Goal: Task Accomplishment & Management: Use online tool/utility

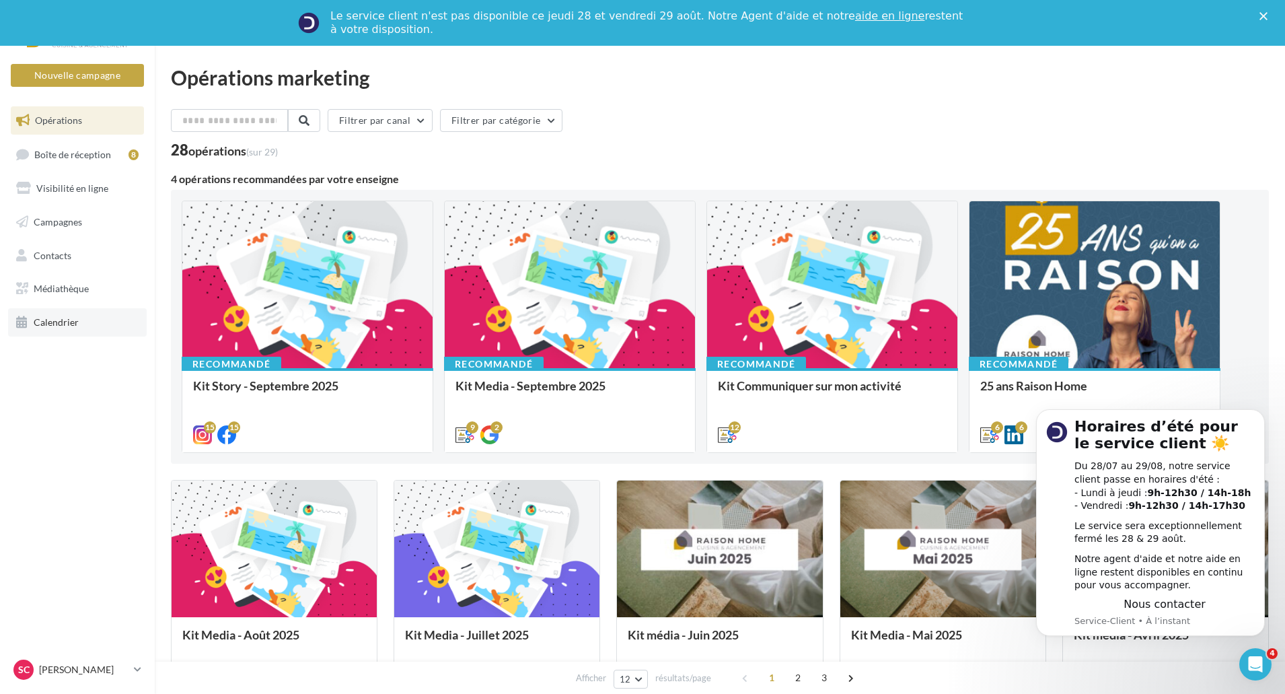
click at [49, 320] on span "Calendrier" at bounding box center [56, 321] width 45 height 11
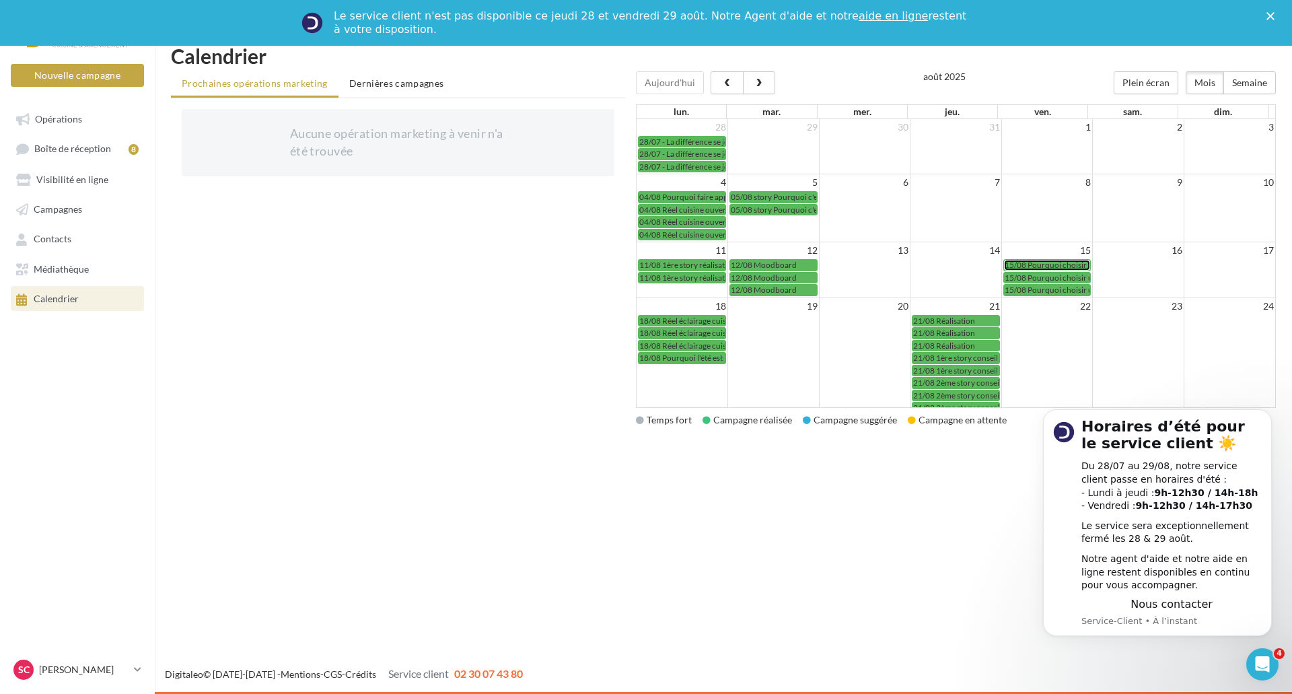
click at [1058, 265] on span "15/08 Pourquoi choisir un expert local ?" at bounding box center [1074, 265] width 140 height 10
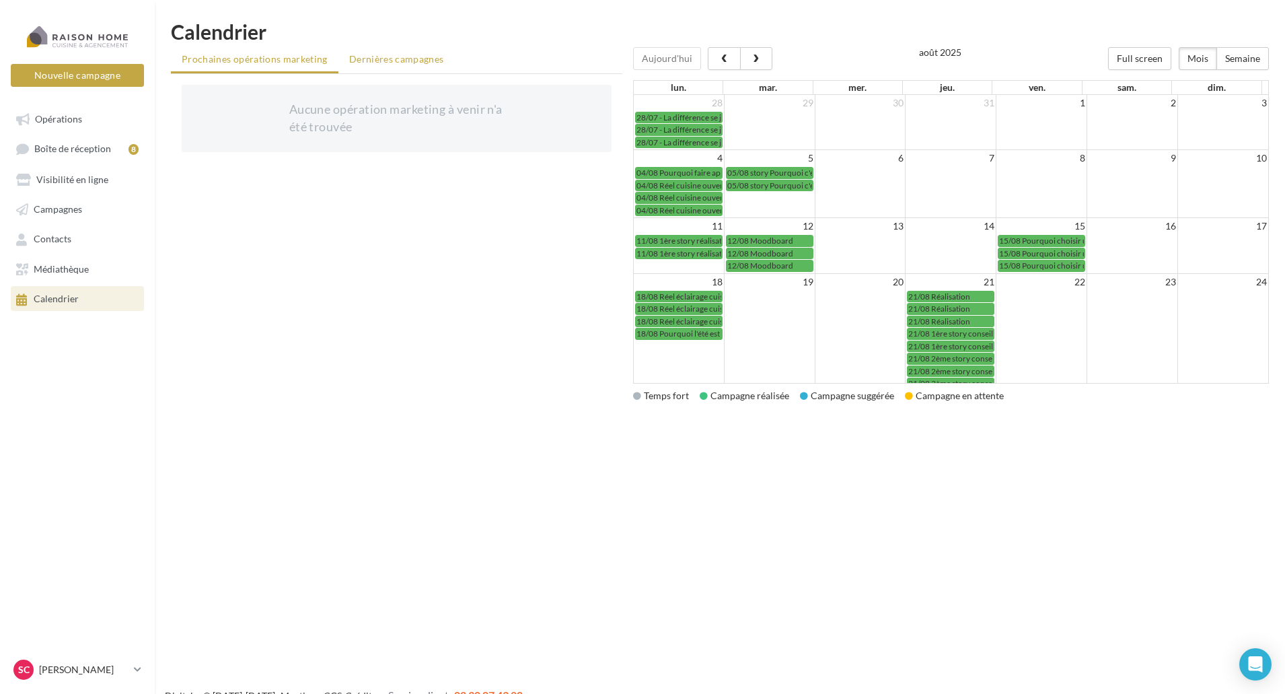
click at [412, 58] on span "Dernières campagnes" at bounding box center [396, 58] width 95 height 11
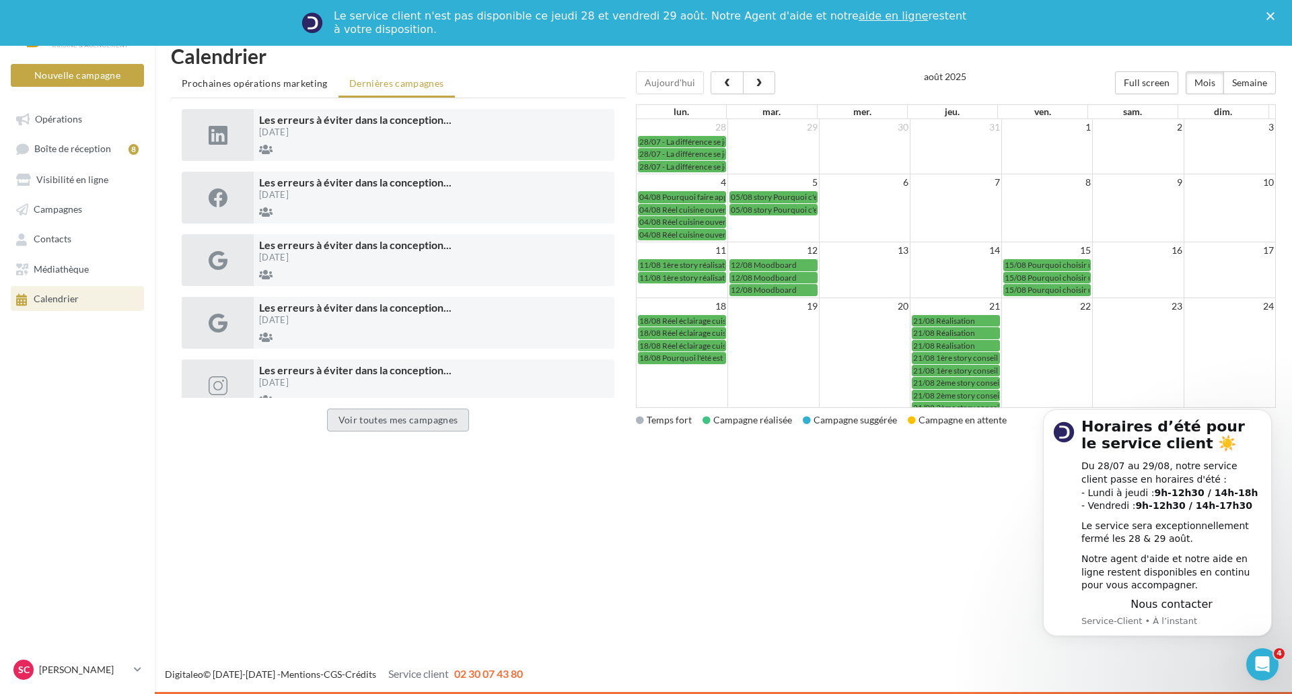
click at [381, 418] on button "Voir toutes mes campagnes" at bounding box center [398, 419] width 143 height 23
click at [753, 81] on span "button" at bounding box center [758, 83] width 11 height 9
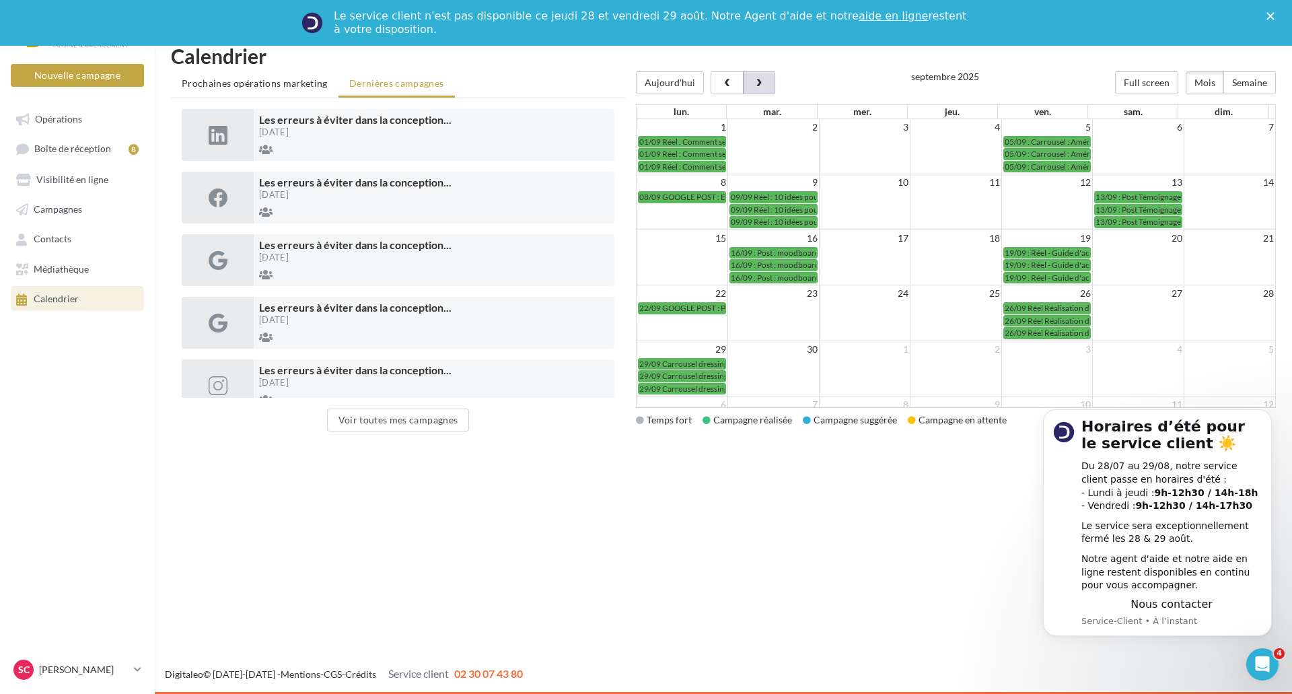
click at [753, 81] on span "button" at bounding box center [758, 83] width 11 height 9
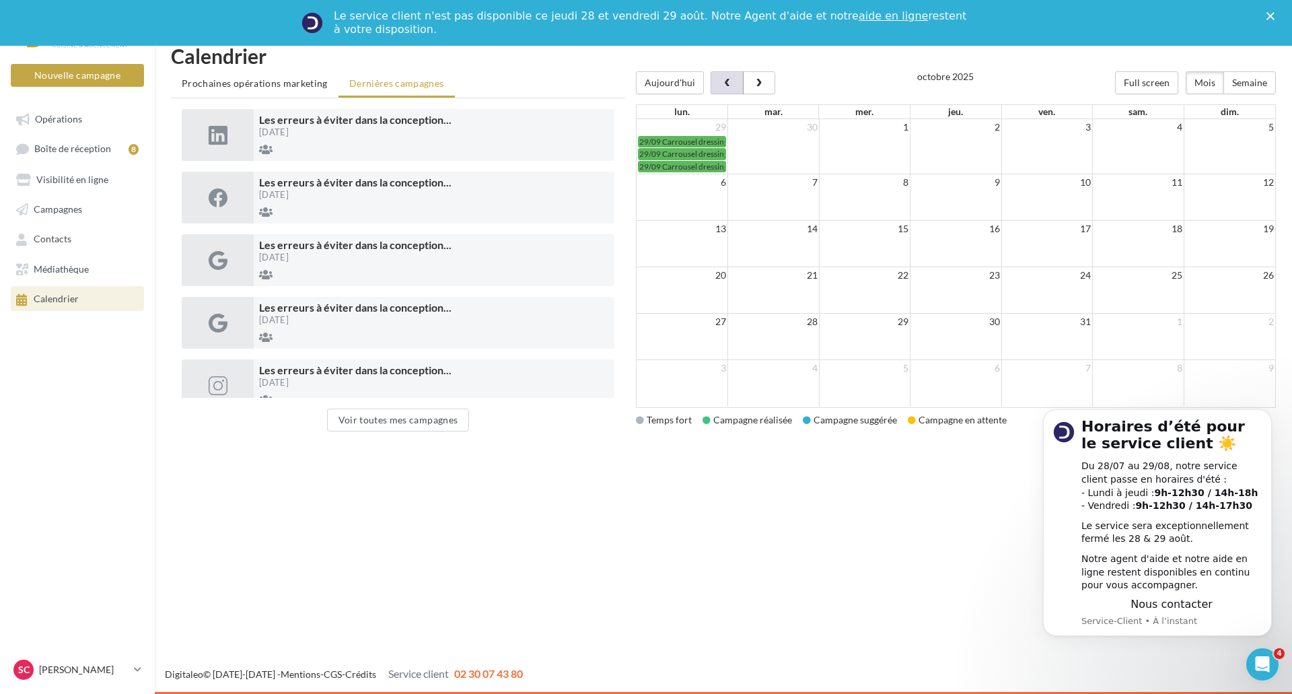
click at [725, 87] on span "button" at bounding box center [726, 83] width 11 height 9
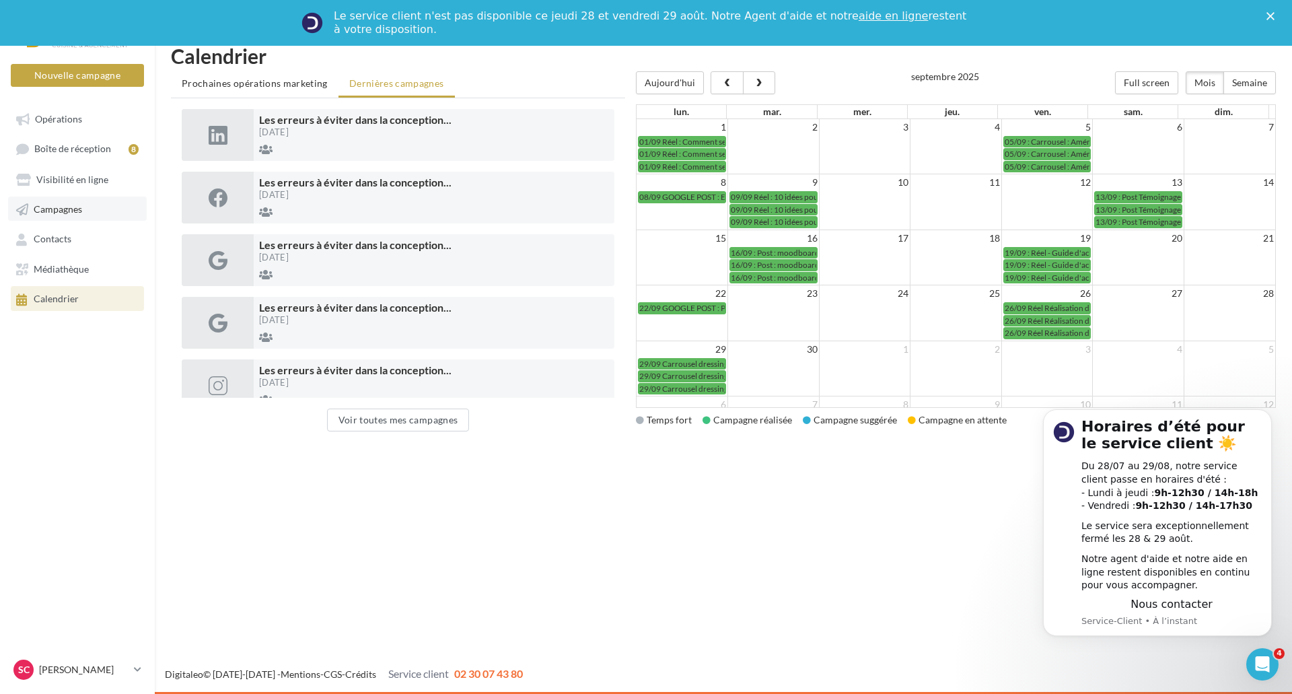
click at [39, 212] on span "Campagnes" at bounding box center [58, 208] width 48 height 11
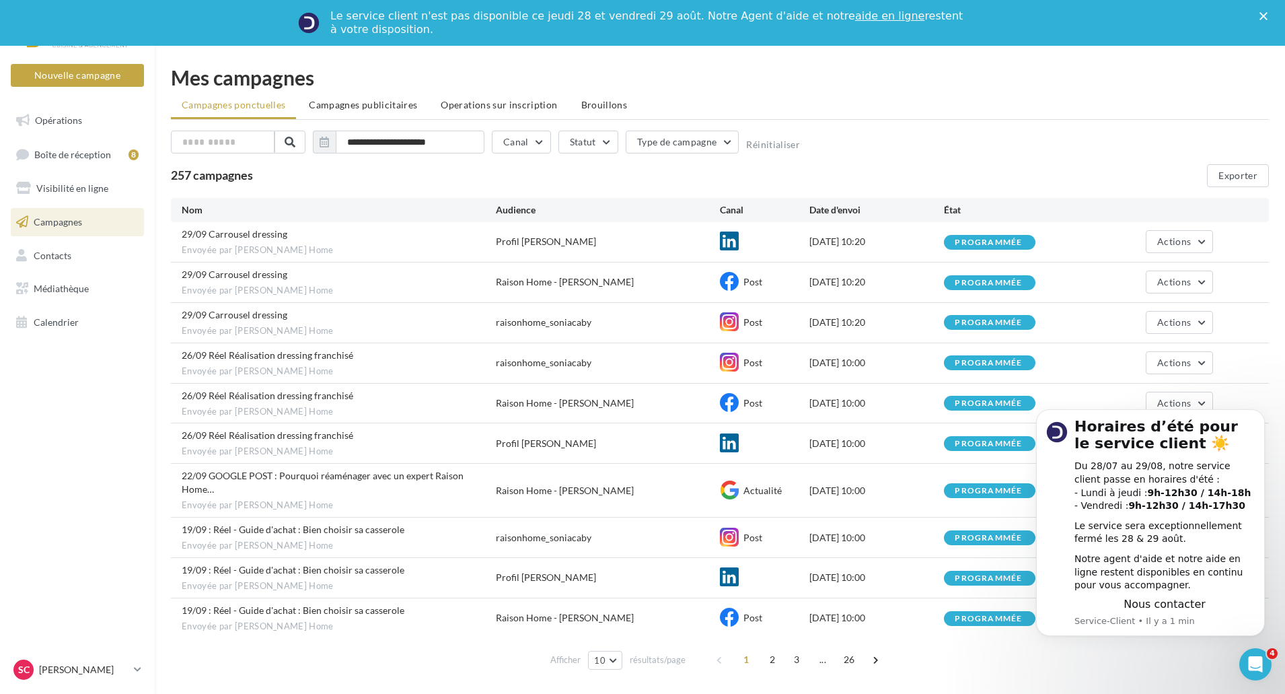
scroll to position [26, 0]
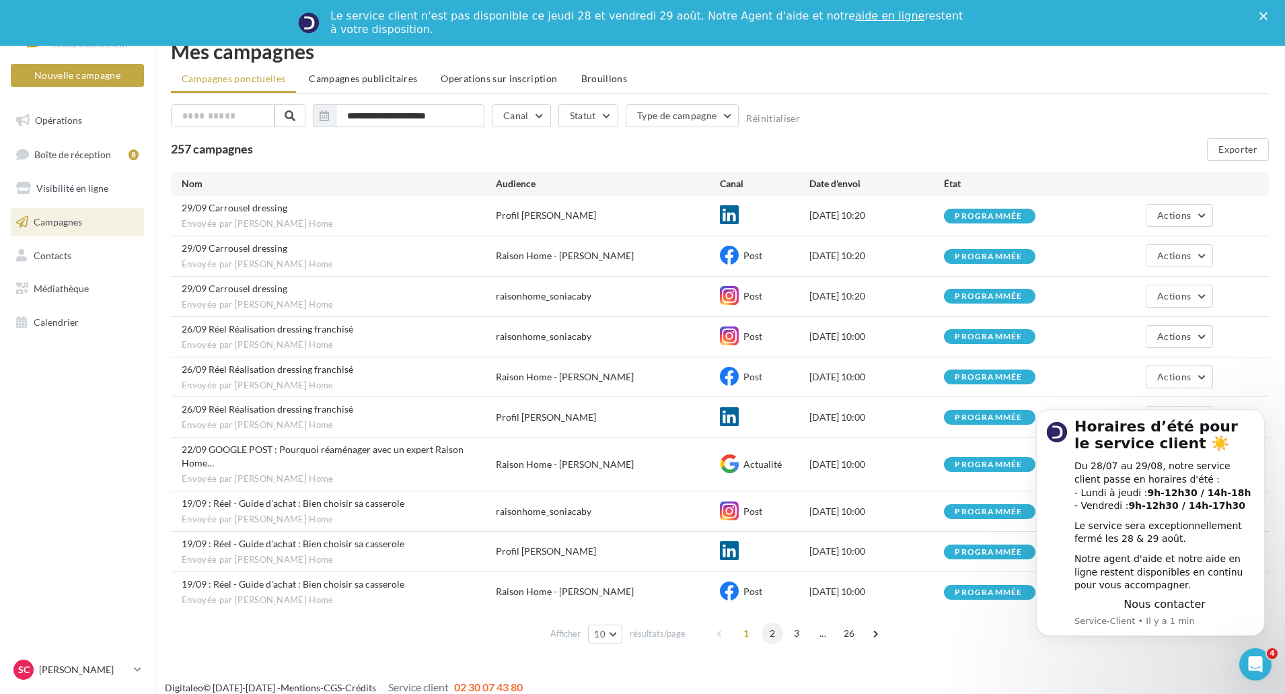
click at [778, 622] on span "2" at bounding box center [773, 633] width 22 height 22
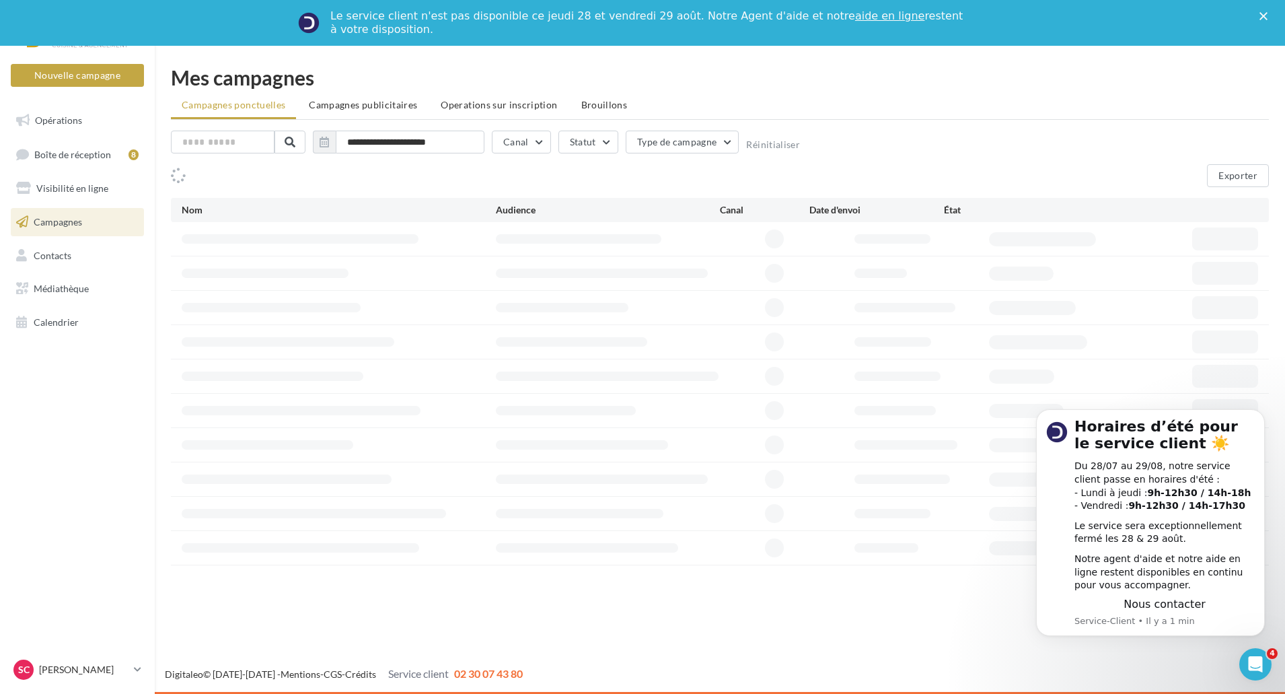
scroll to position [0, 0]
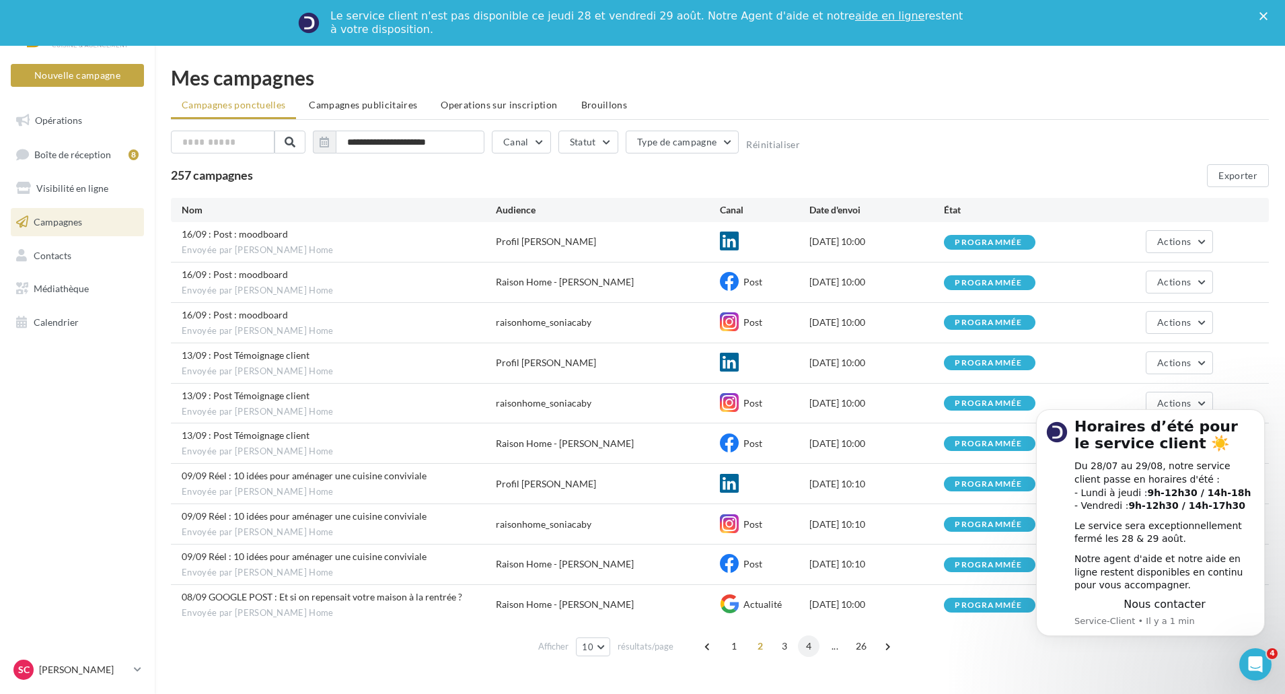
click at [806, 647] on span "4" at bounding box center [809, 646] width 22 height 22
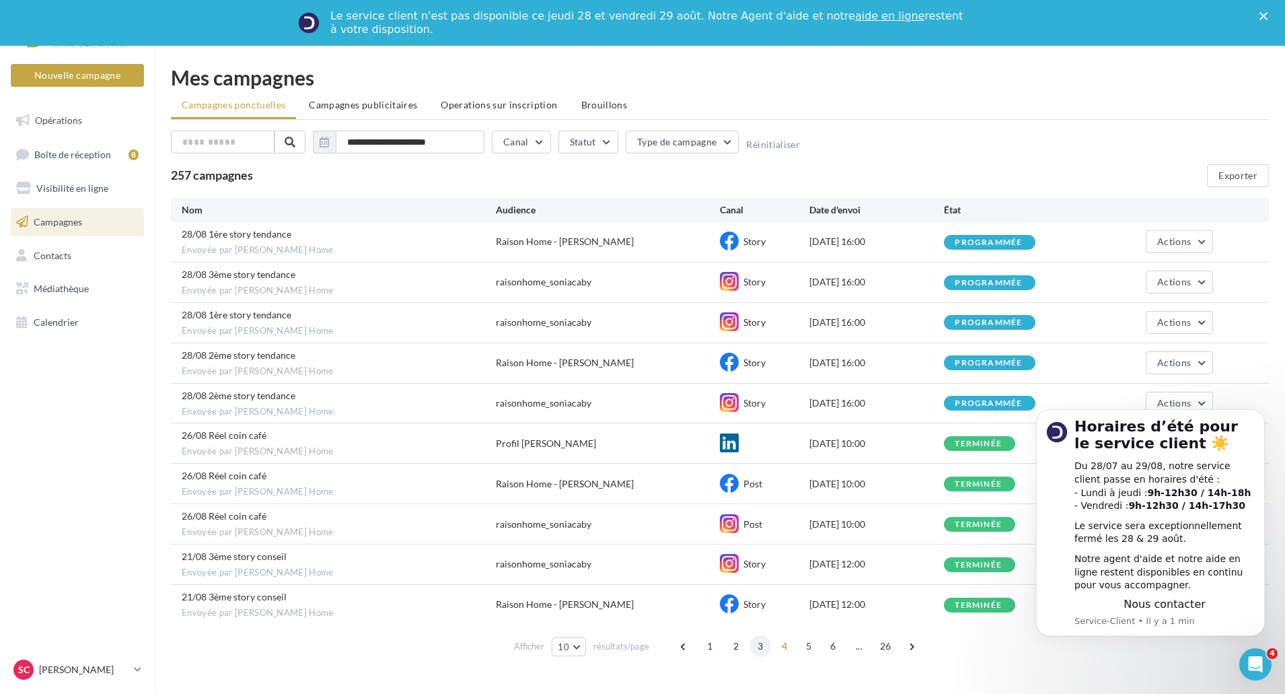
click at [759, 639] on span "3" at bounding box center [760, 646] width 22 height 22
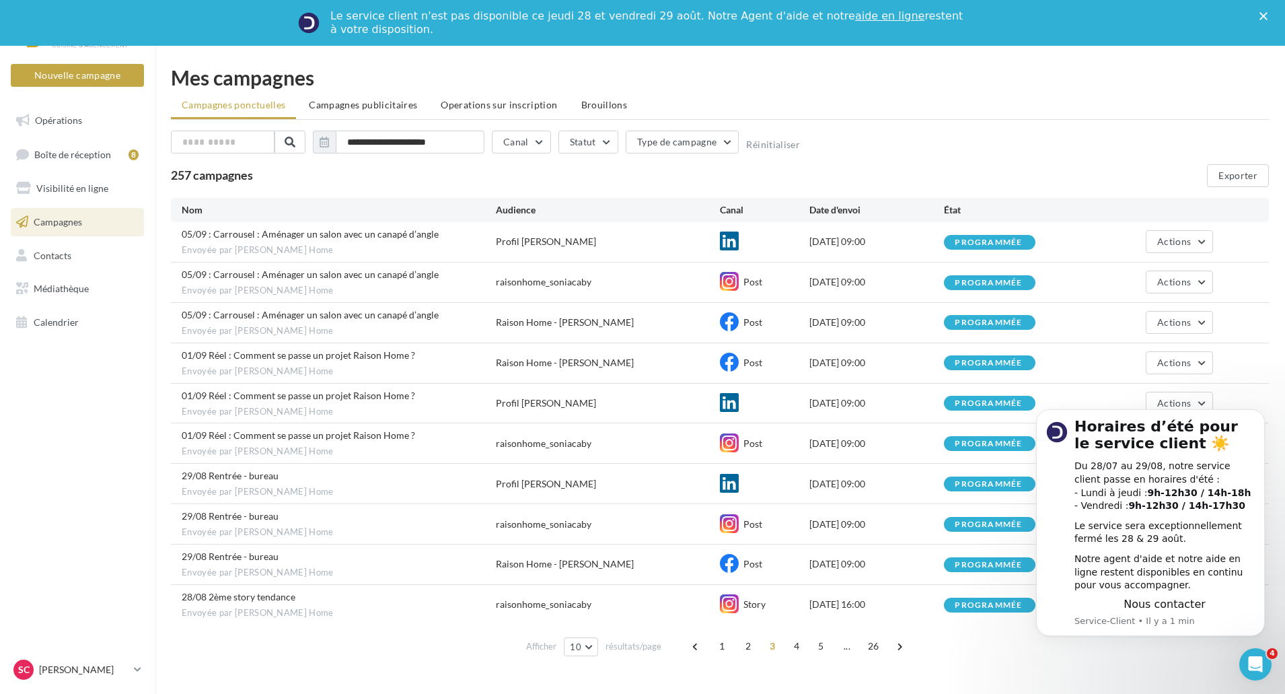
click at [242, 516] on span "29/08 Rentrée - bureau" at bounding box center [230, 515] width 97 height 11
click at [247, 529] on span "Envoyée par Réseau Raison Home" at bounding box center [339, 532] width 314 height 12
click at [957, 521] on div "programmée" at bounding box center [988, 524] width 67 height 9
click at [1257, 416] on icon "Dismiss notification" at bounding box center [1260, 413] width 7 height 7
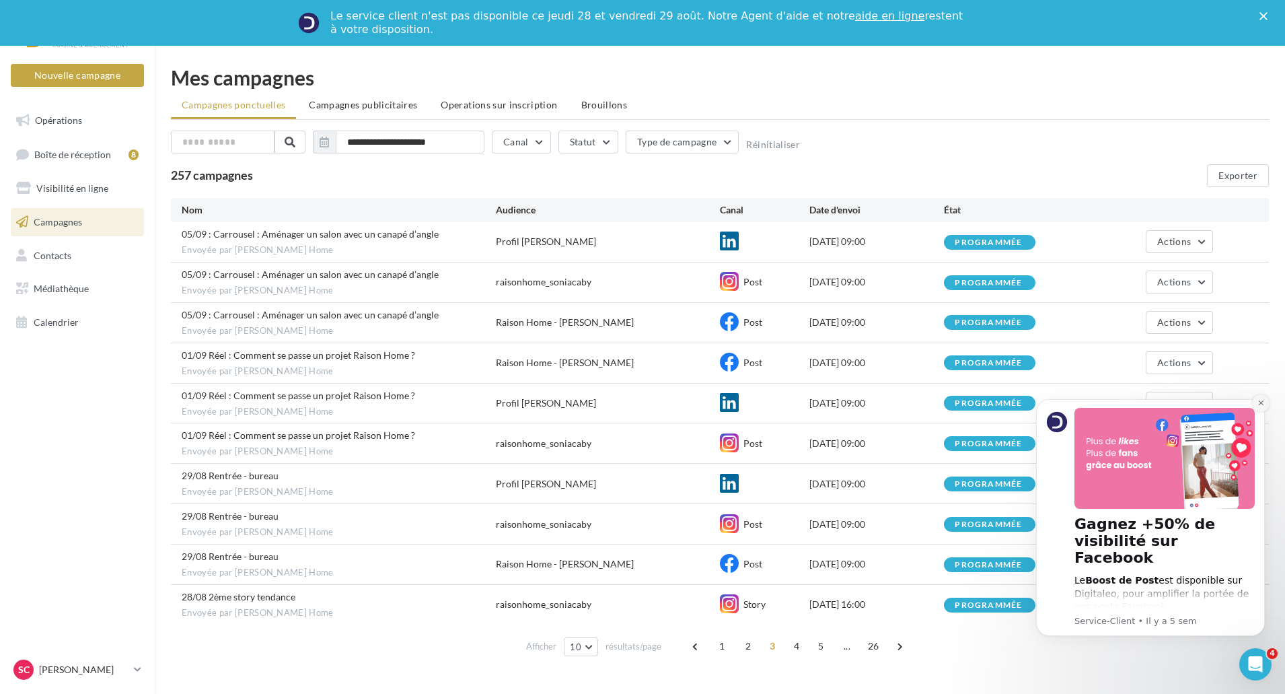
click at [1261, 400] on icon "Dismiss notification" at bounding box center [1260, 402] width 7 height 7
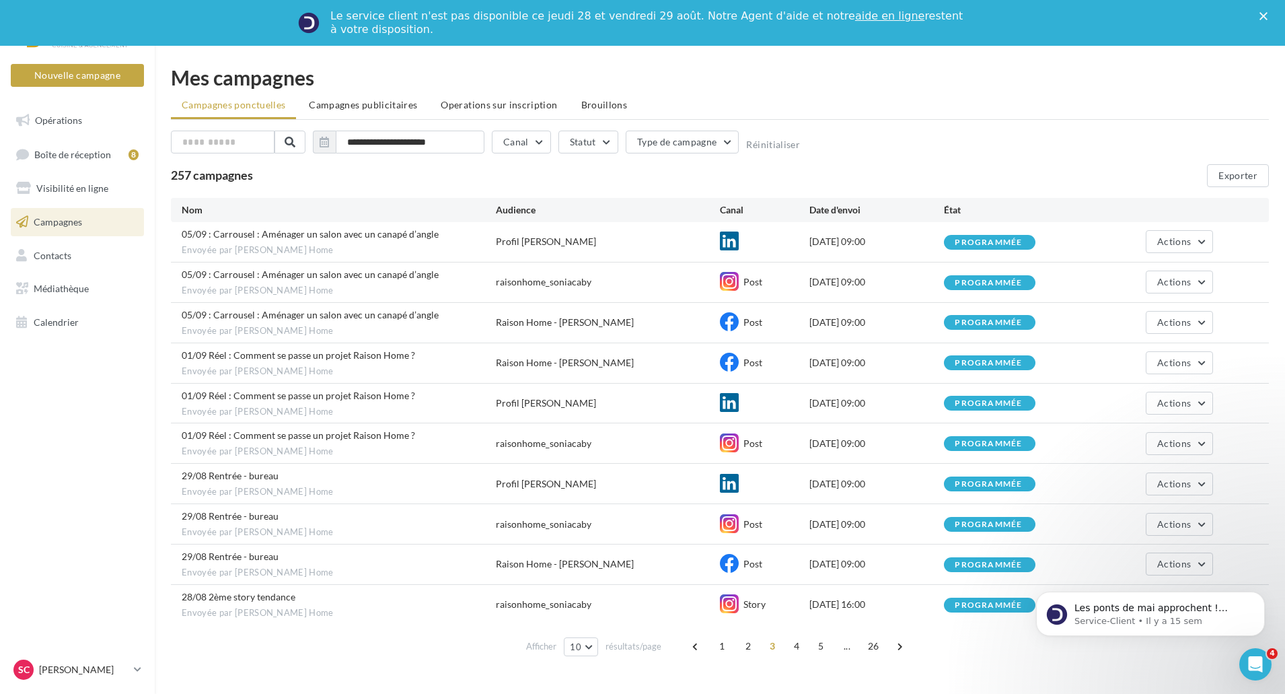
click at [190, 522] on div "29/08 Rentrée - bureau" at bounding box center [230, 515] width 97 height 13
click at [723, 525] on icon at bounding box center [729, 523] width 19 height 19
click at [240, 516] on span "29/08 Rentrée - bureau" at bounding box center [230, 515] width 97 height 11
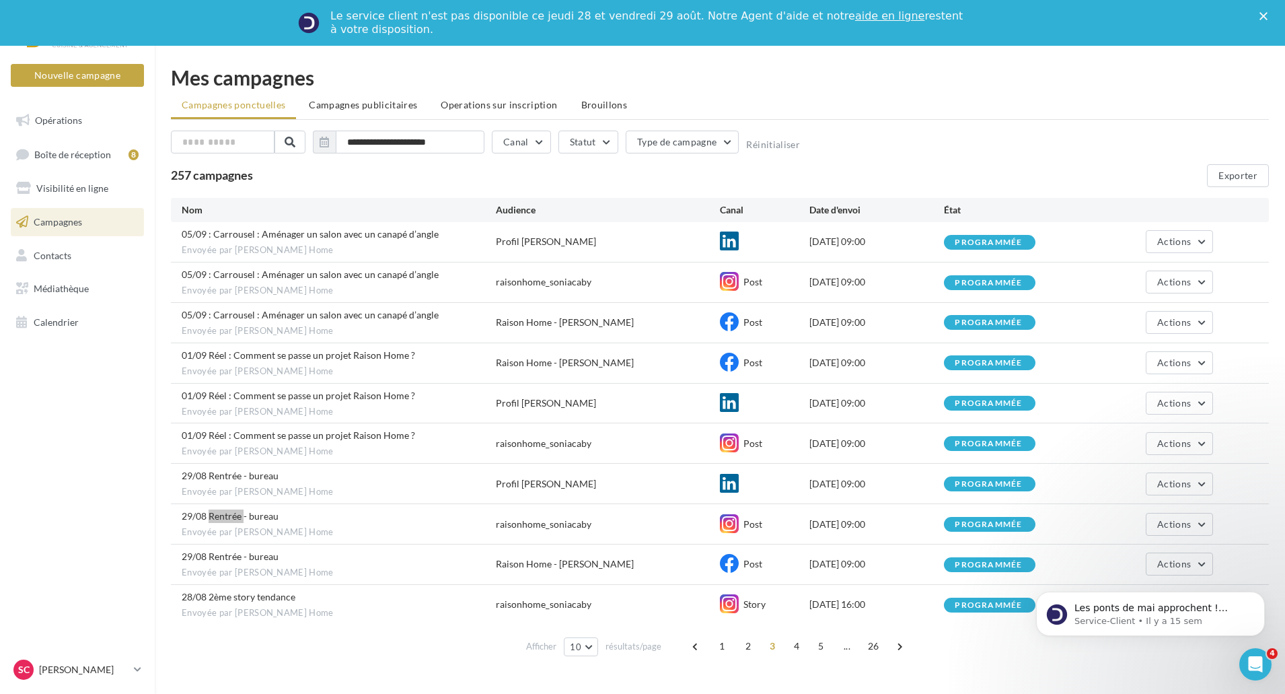
click at [1191, 524] on div "Les ponts de mai approchent ! Pensez à mettre à jour vos horaires pour éviter t…" at bounding box center [1151, 552] width 248 height 168
click at [1193, 523] on div "Les ponts de mai approchent ! Pensez à mettre à jour vos horaires pour éviter t…" at bounding box center [1151, 552] width 248 height 168
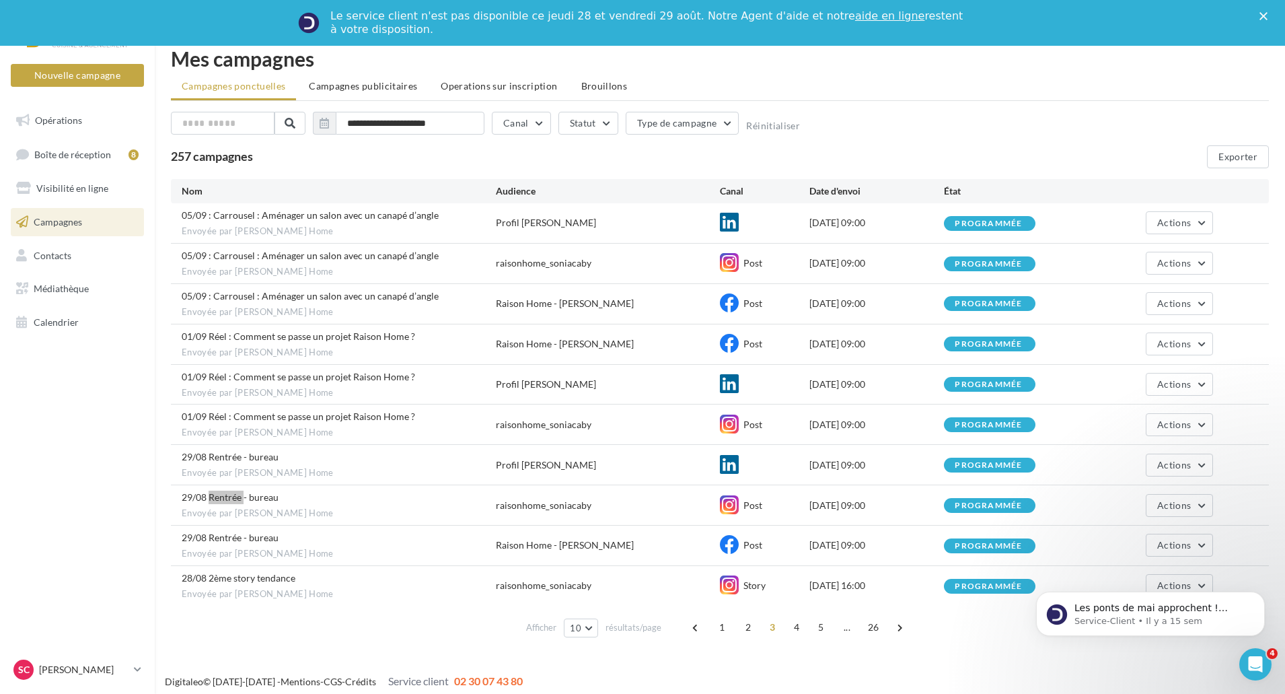
scroll to position [26, 0]
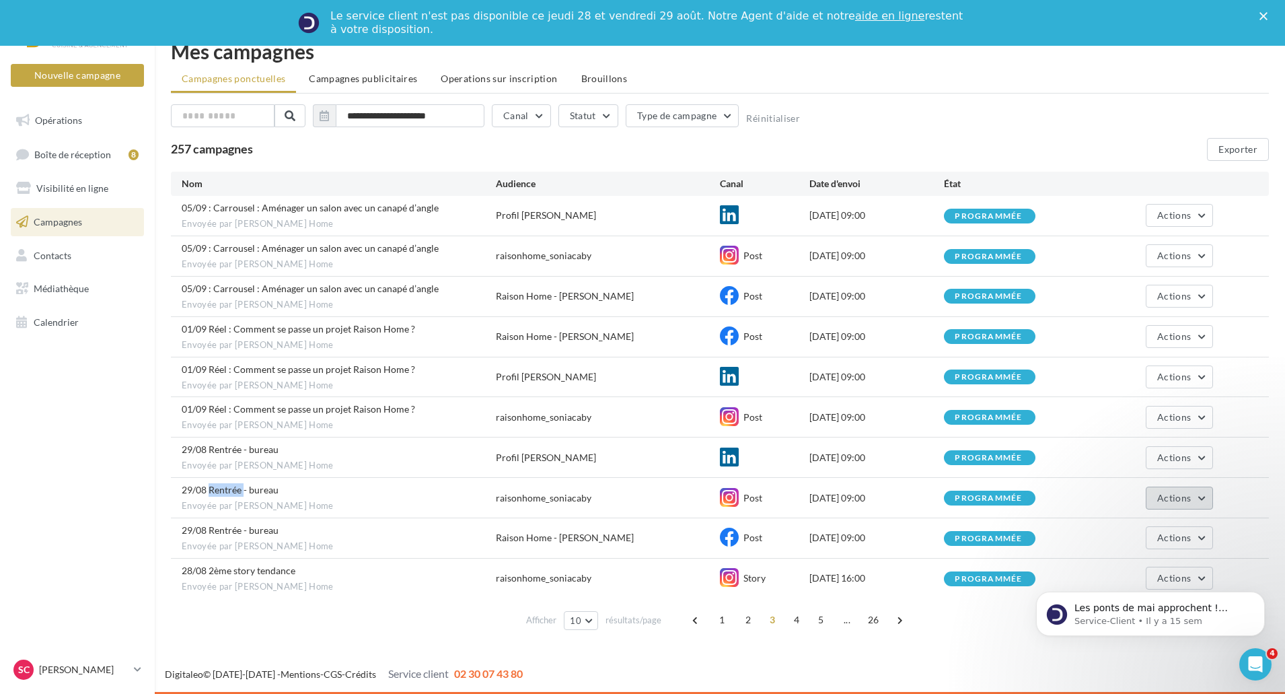
click at [1196, 496] on button "Actions" at bounding box center [1179, 497] width 67 height 23
click at [1198, 462] on button "Actions" at bounding box center [1179, 457] width 67 height 23
click at [1099, 455] on div "Actions Voir les résultats Renommer Annuler" at bounding box center [1145, 457] width 135 height 23
click at [1018, 494] on div "programmée" at bounding box center [988, 498] width 67 height 9
click at [1201, 492] on button "Actions" at bounding box center [1179, 497] width 67 height 23
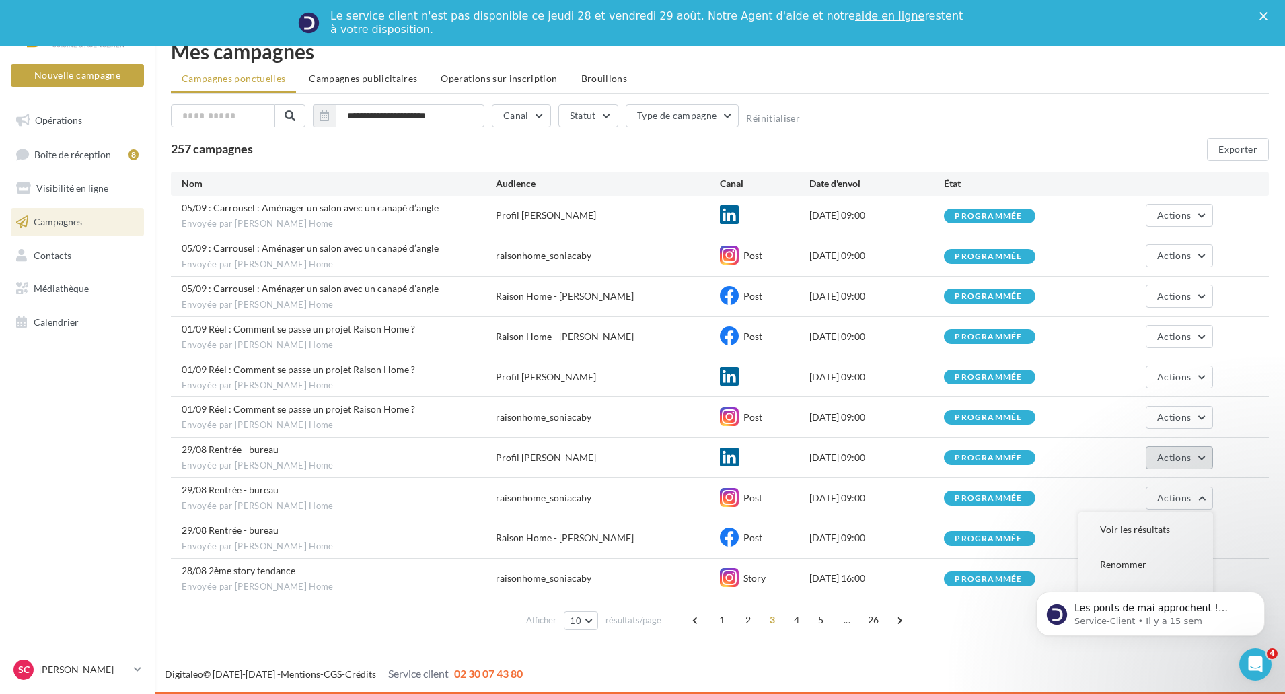
click at [1175, 460] on span "Actions" at bounding box center [1174, 456] width 34 height 11
click at [1066, 453] on div "programmée" at bounding box center [1011, 456] width 135 height 15
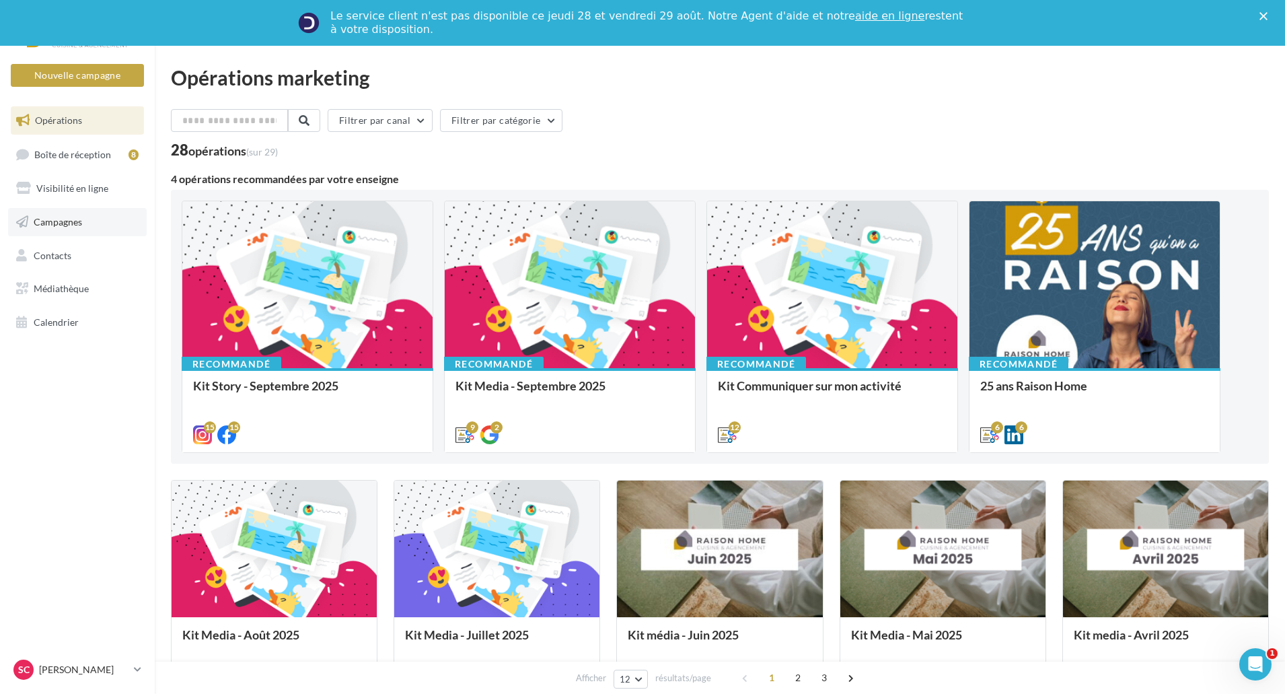
click at [62, 223] on span "Campagnes" at bounding box center [58, 221] width 48 height 11
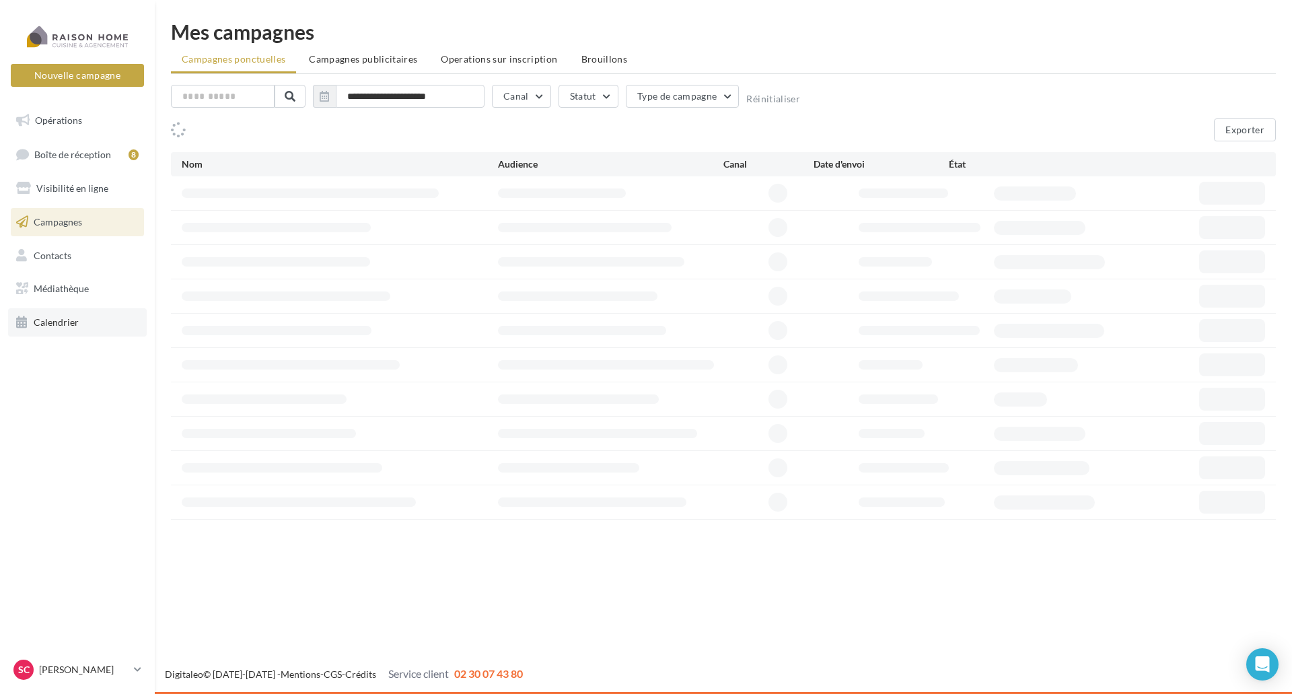
click at [44, 322] on span "Calendrier" at bounding box center [56, 321] width 45 height 11
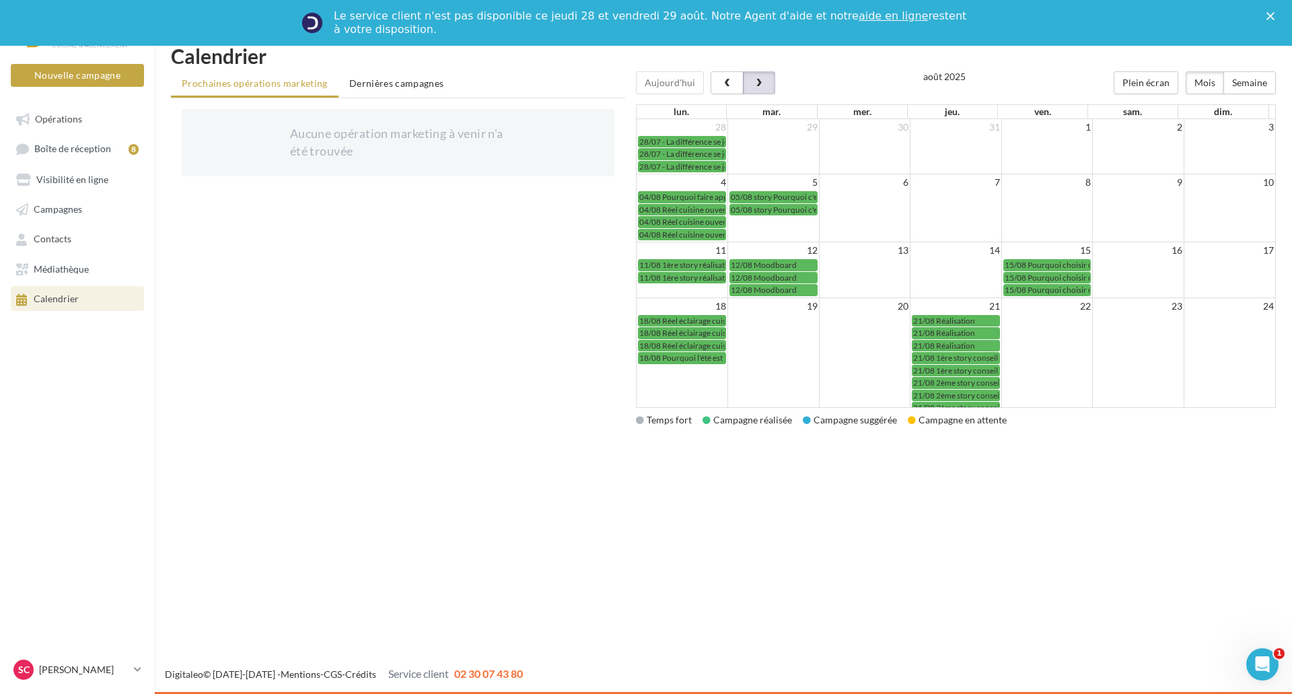
click at [768, 84] on button "button" at bounding box center [759, 82] width 32 height 23
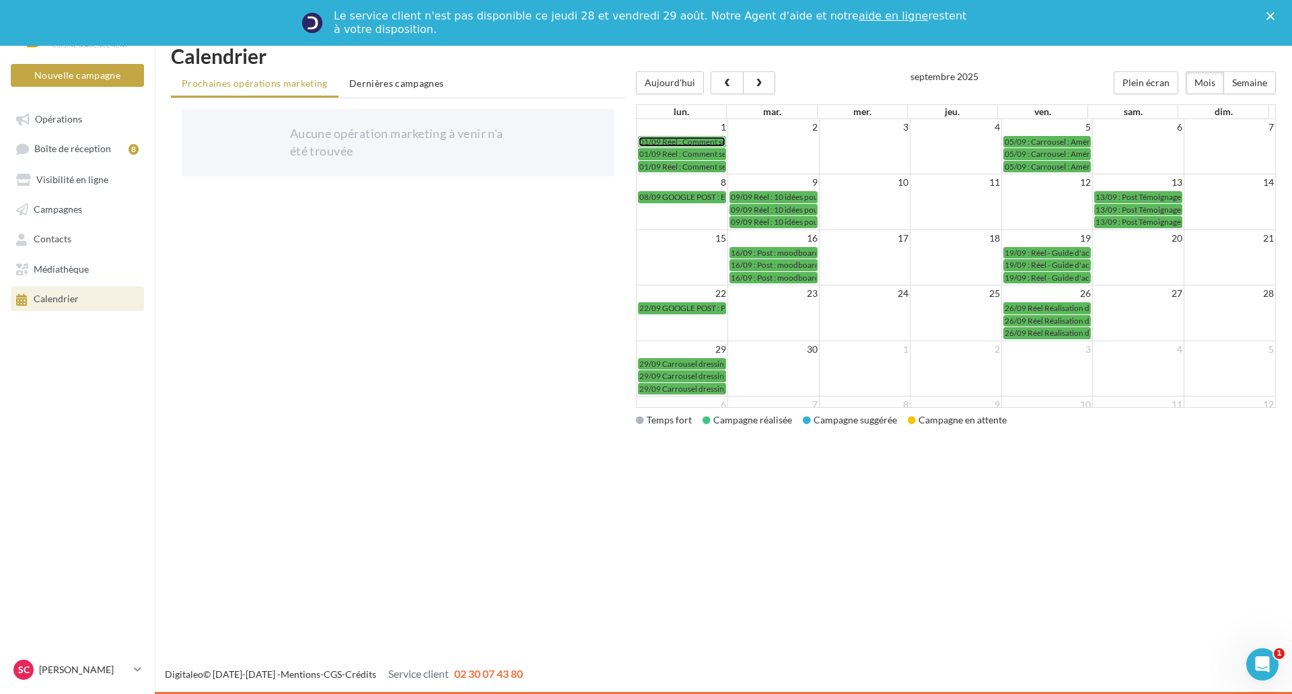
click at [671, 139] on span "01/09 Réel : Comment se passe un projet Raison Home ?" at bounding box center [736, 142] width 194 height 10
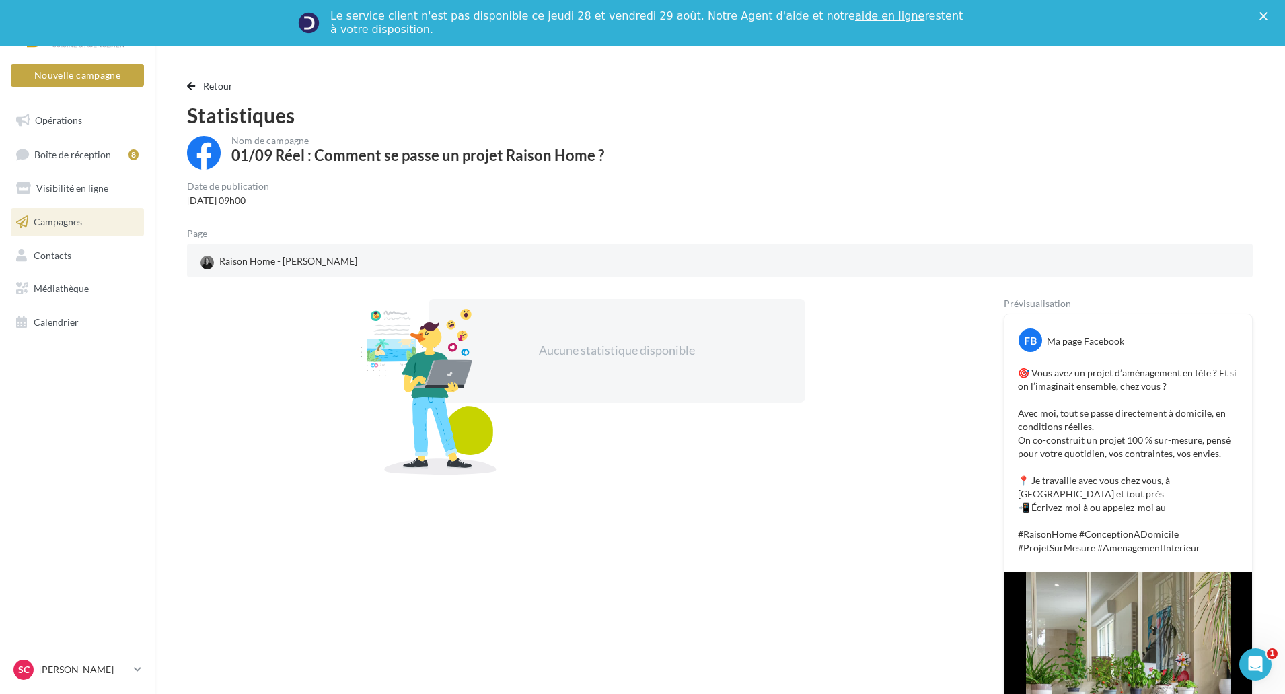
click at [513, 371] on div at bounding box center [428, 391] width 235 height 168
click at [415, 362] on div at bounding box center [428, 391] width 235 height 168
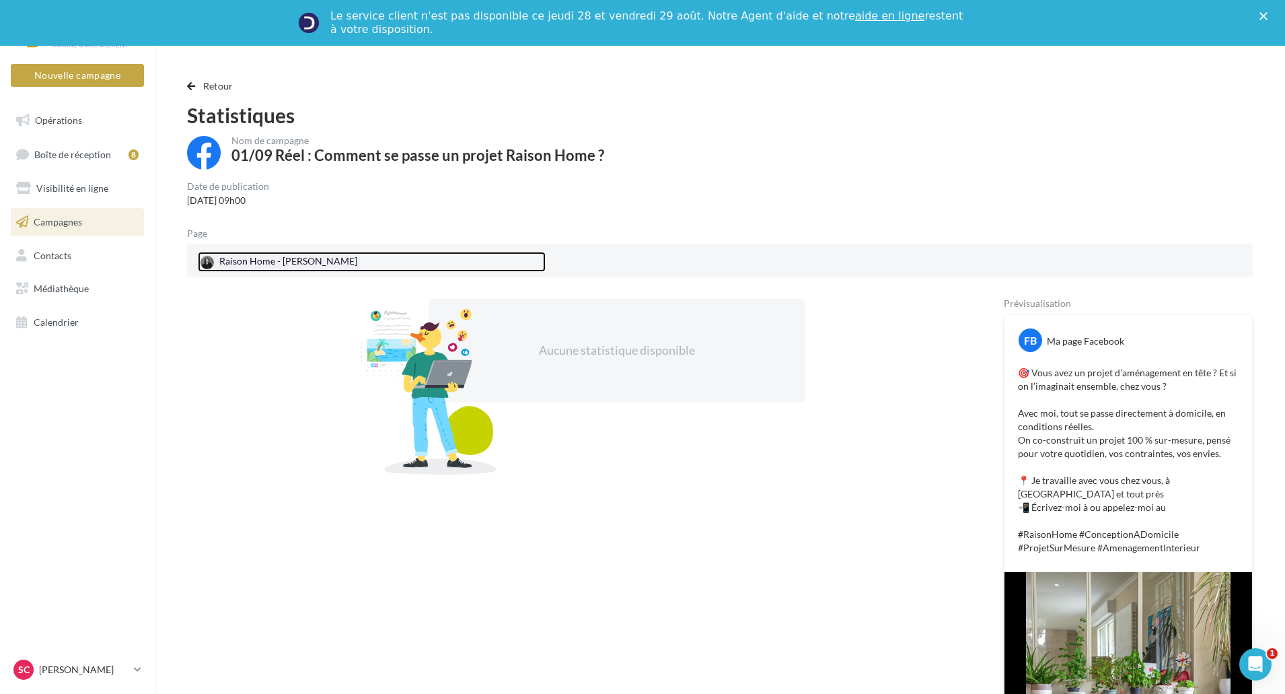
click at [279, 262] on div "Raison Home - [PERSON_NAME]" at bounding box center [279, 262] width 162 height 20
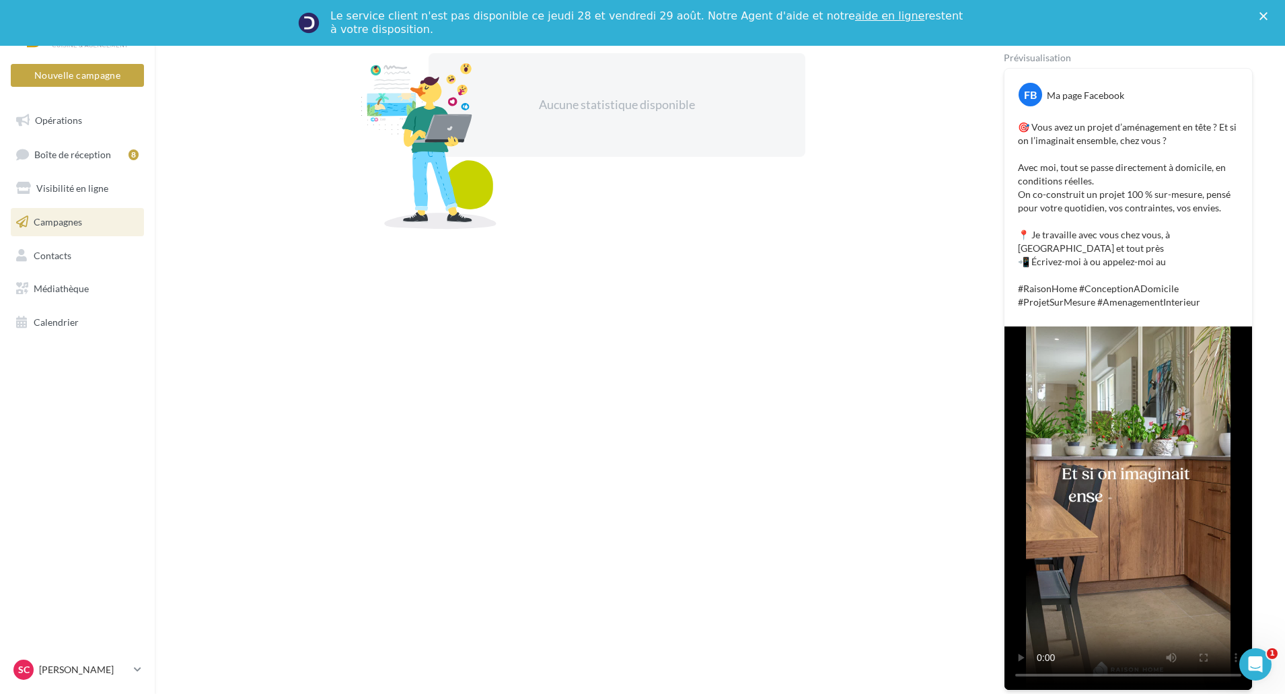
scroll to position [269, 0]
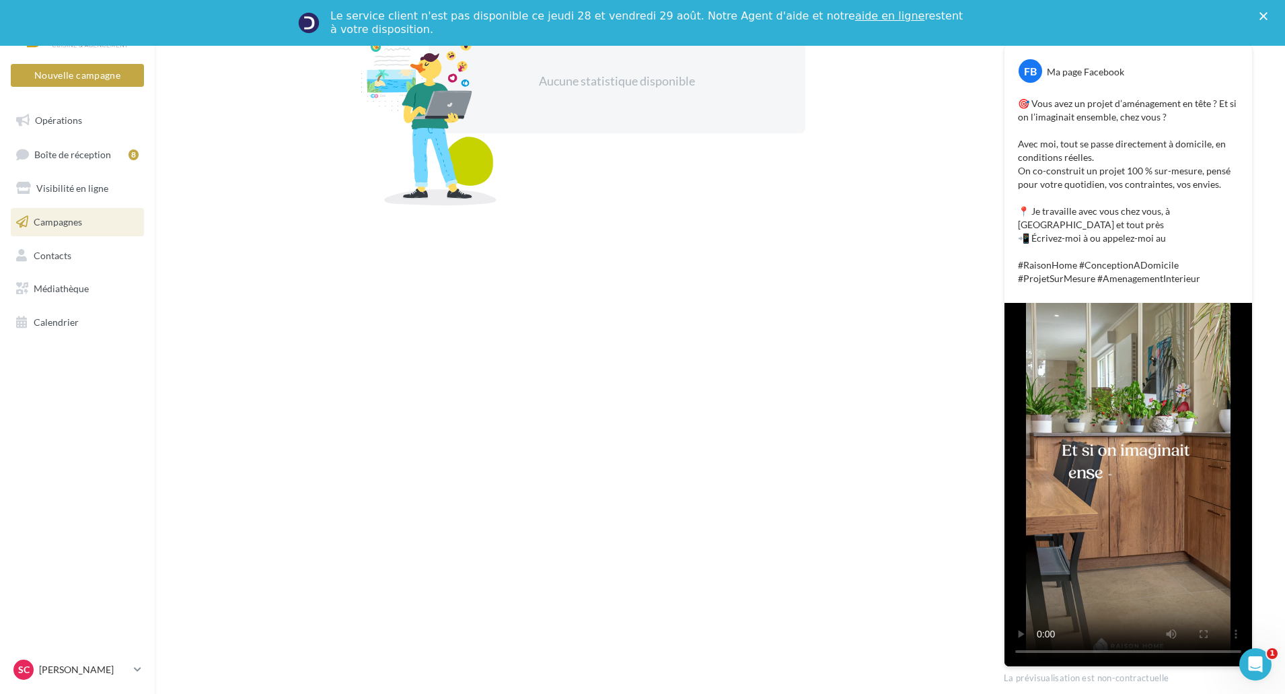
click at [1167, 219] on p "🎯 Vous avez un projet d’aménagement en tête ? Et si on l’imaginait ensemble, ch…" at bounding box center [1128, 191] width 221 height 188
click at [1169, 209] on p "🎯 Vous avez un projet d’aménagement en tête ? Et si on l’imaginait ensemble, ch…" at bounding box center [1128, 191] width 221 height 188
drag, startPoint x: 1199, startPoint y: 210, endPoint x: 1158, endPoint y: 215, distance: 40.7
click at [1158, 215] on p "🎯 Vous avez un projet d’aménagement en tête ? Et si on l’imaginait ensemble, ch…" at bounding box center [1128, 191] width 221 height 188
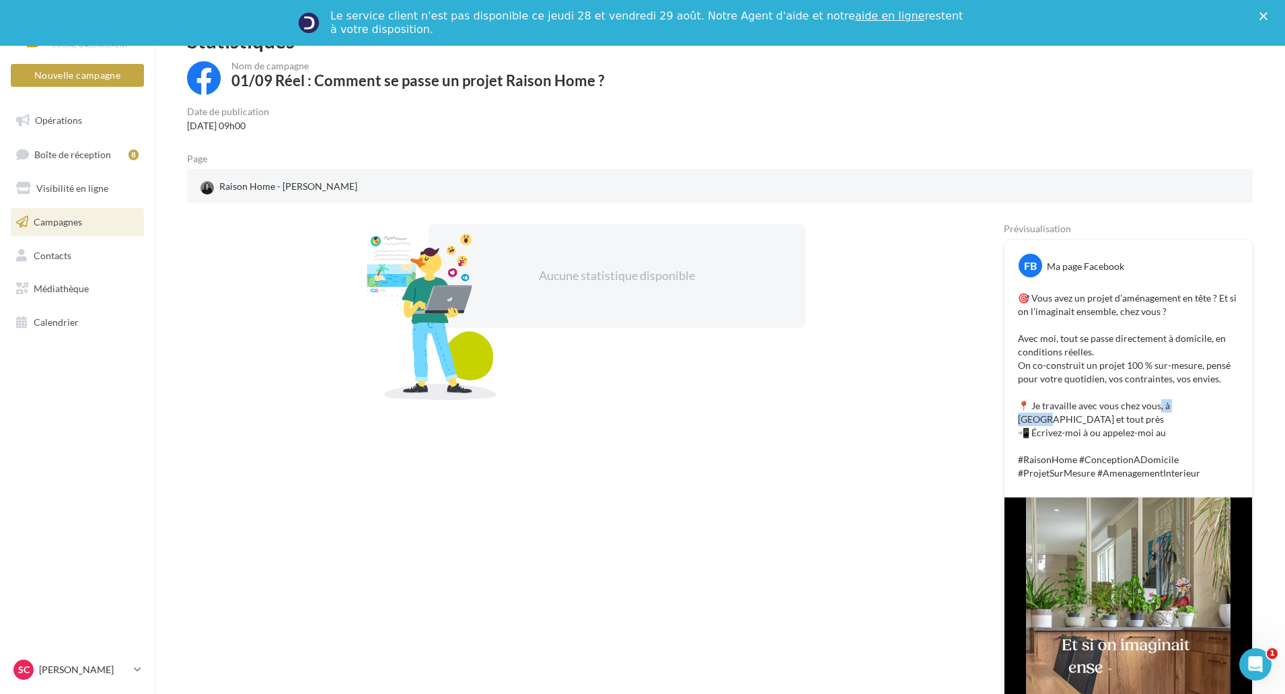
scroll to position [59, 0]
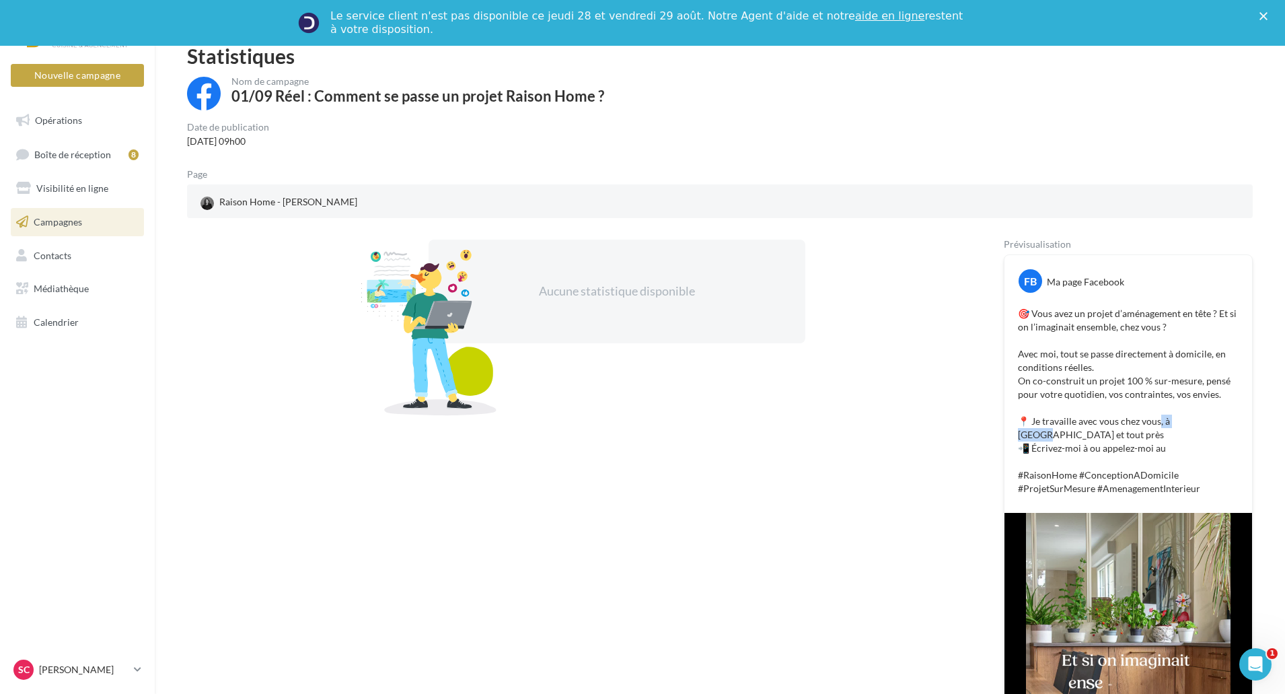
click at [62, 213] on link "Campagnes" at bounding box center [77, 222] width 139 height 28
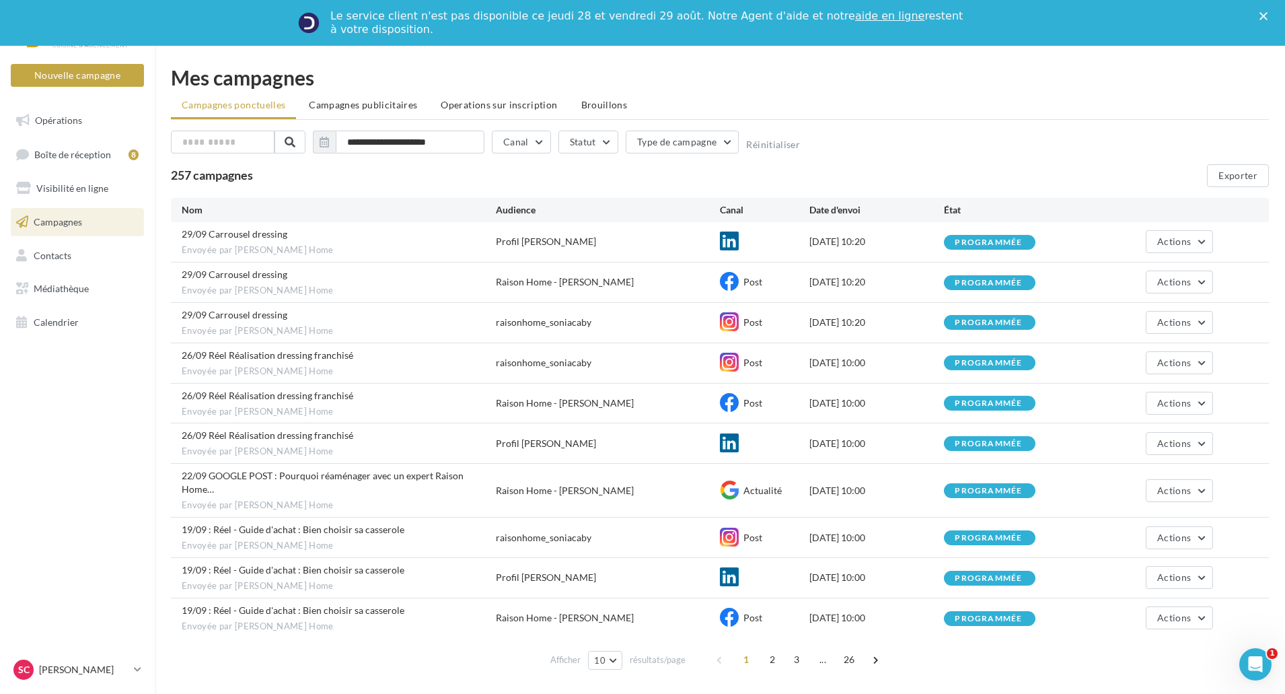
click at [252, 239] on span "29/09 Carrousel dressing" at bounding box center [235, 233] width 106 height 11
click at [248, 254] on span "Envoyée par Réseau Raison Home" at bounding box center [339, 250] width 314 height 12
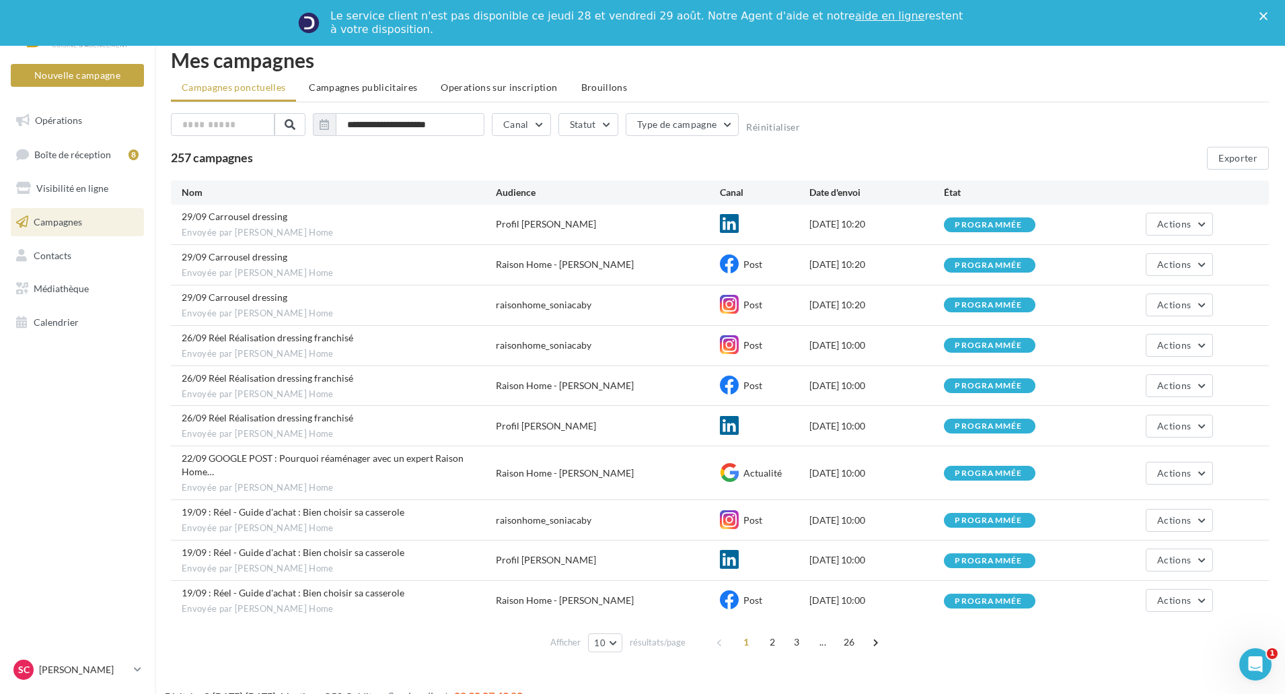
scroll to position [26, 0]
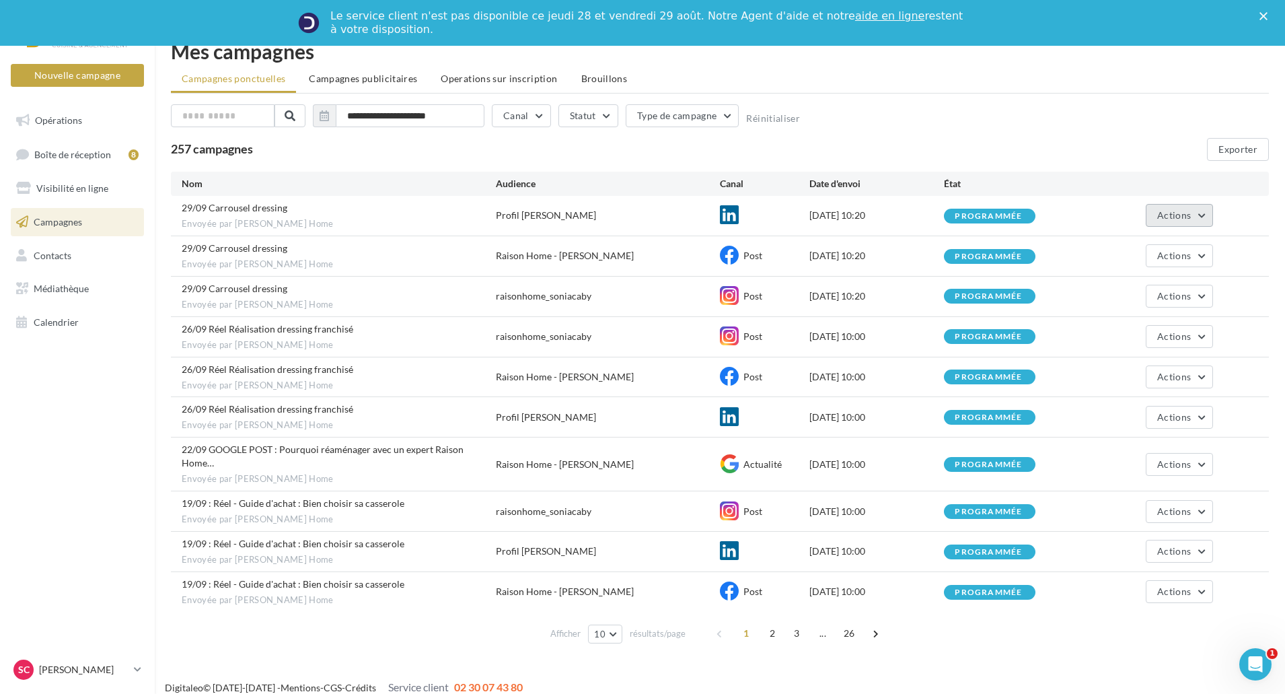
click at [1151, 208] on button "Actions" at bounding box center [1179, 215] width 67 height 23
click at [1128, 248] on button "Voir les résultats" at bounding box center [1145, 246] width 135 height 35
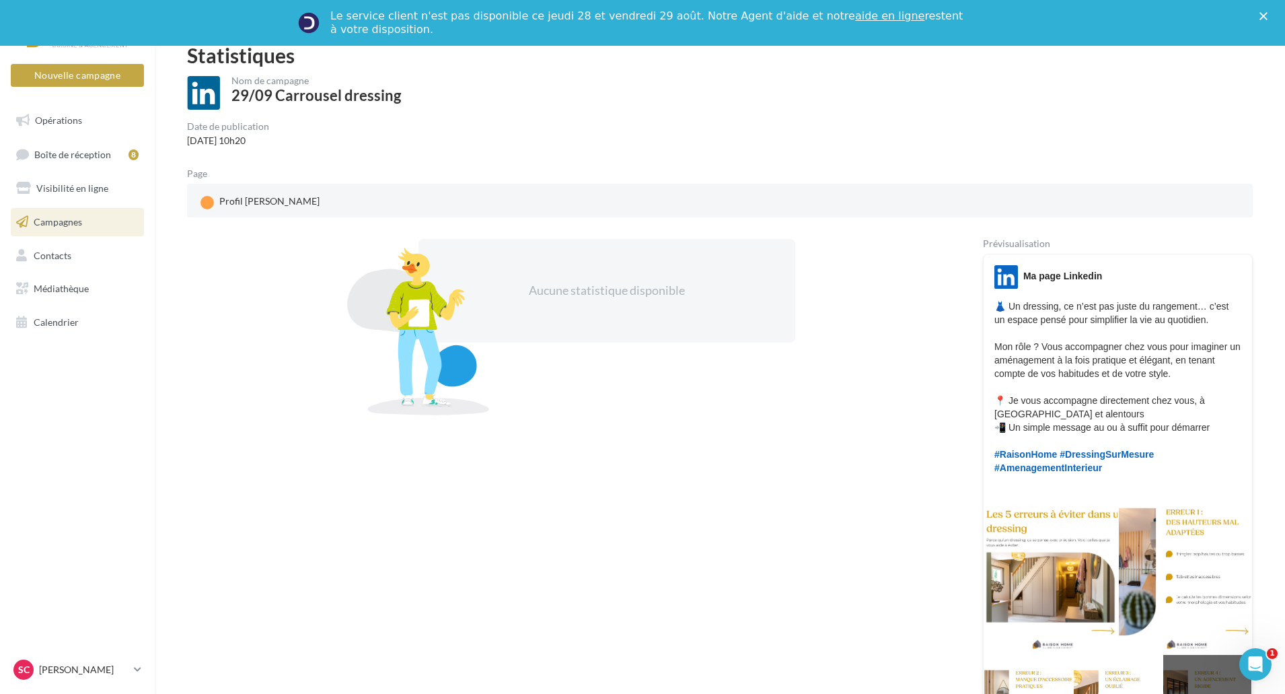
scroll to position [54, 0]
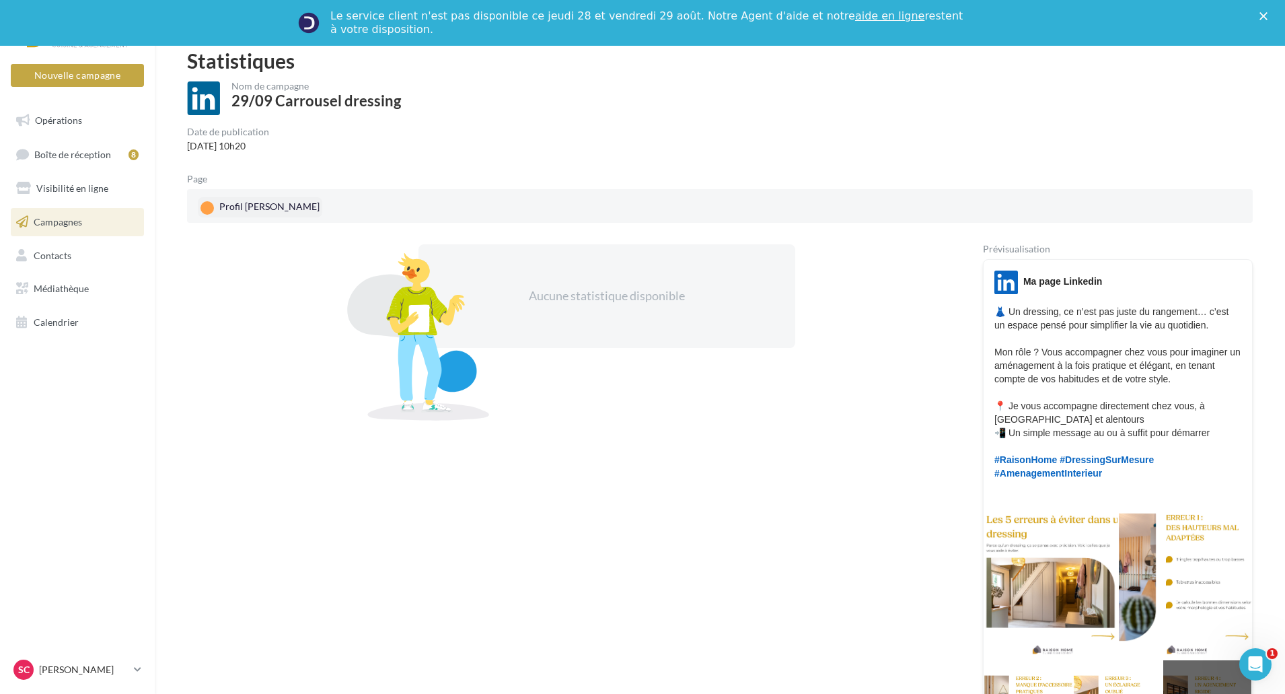
click at [237, 205] on div "Profil Sonia Caby" at bounding box center [260, 207] width 124 height 20
click at [52, 113] on link "Opérations" at bounding box center [77, 120] width 139 height 28
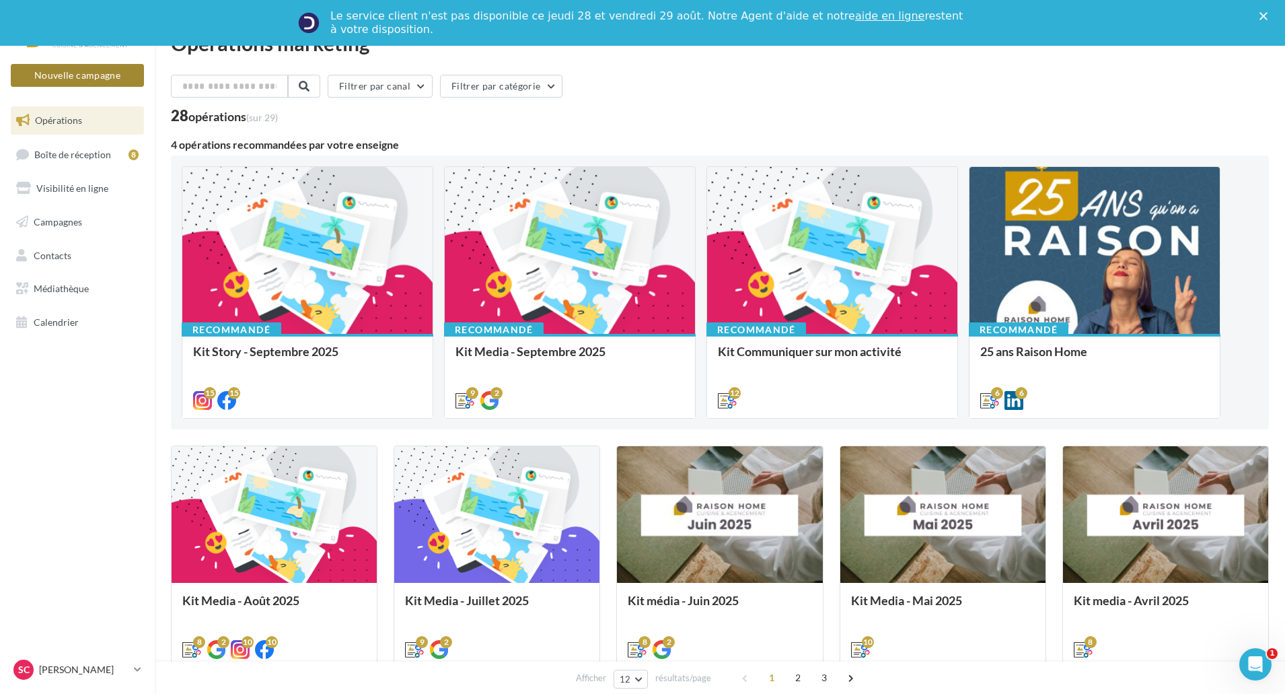
scroll to position [67, 0]
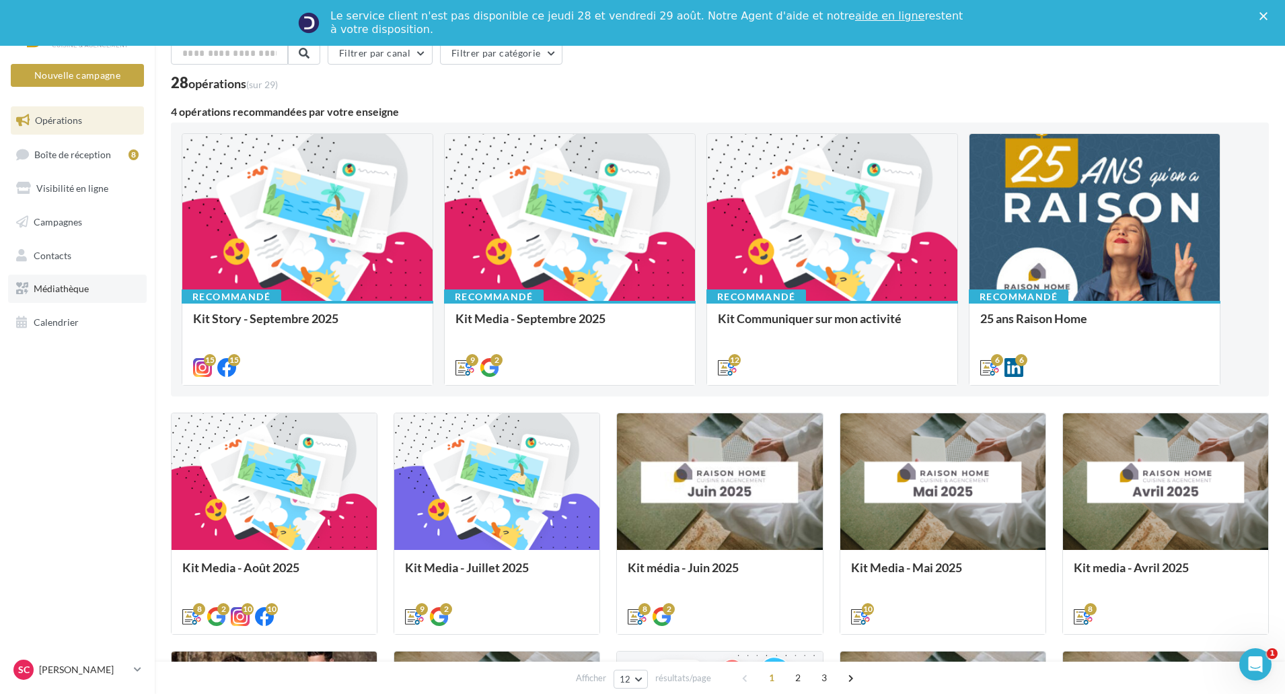
click at [60, 287] on span "Médiathèque" at bounding box center [61, 288] width 55 height 11
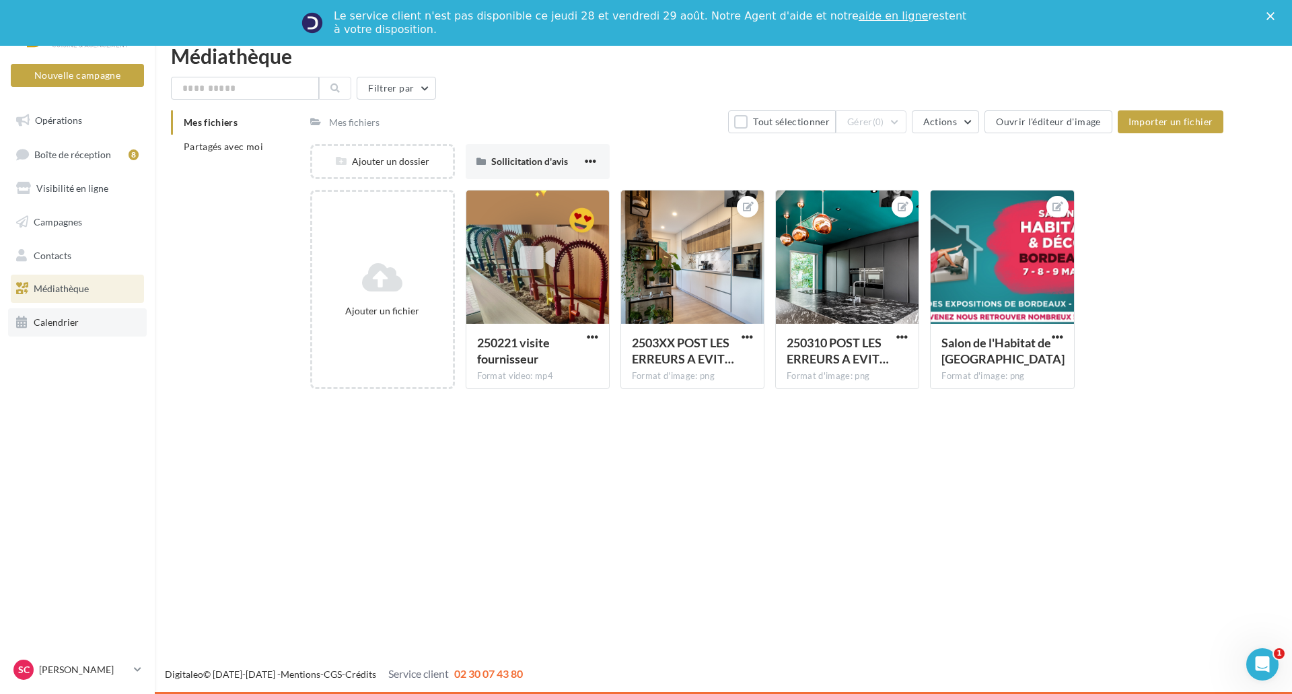
click at [64, 328] on link "Calendrier" at bounding box center [77, 322] width 139 height 28
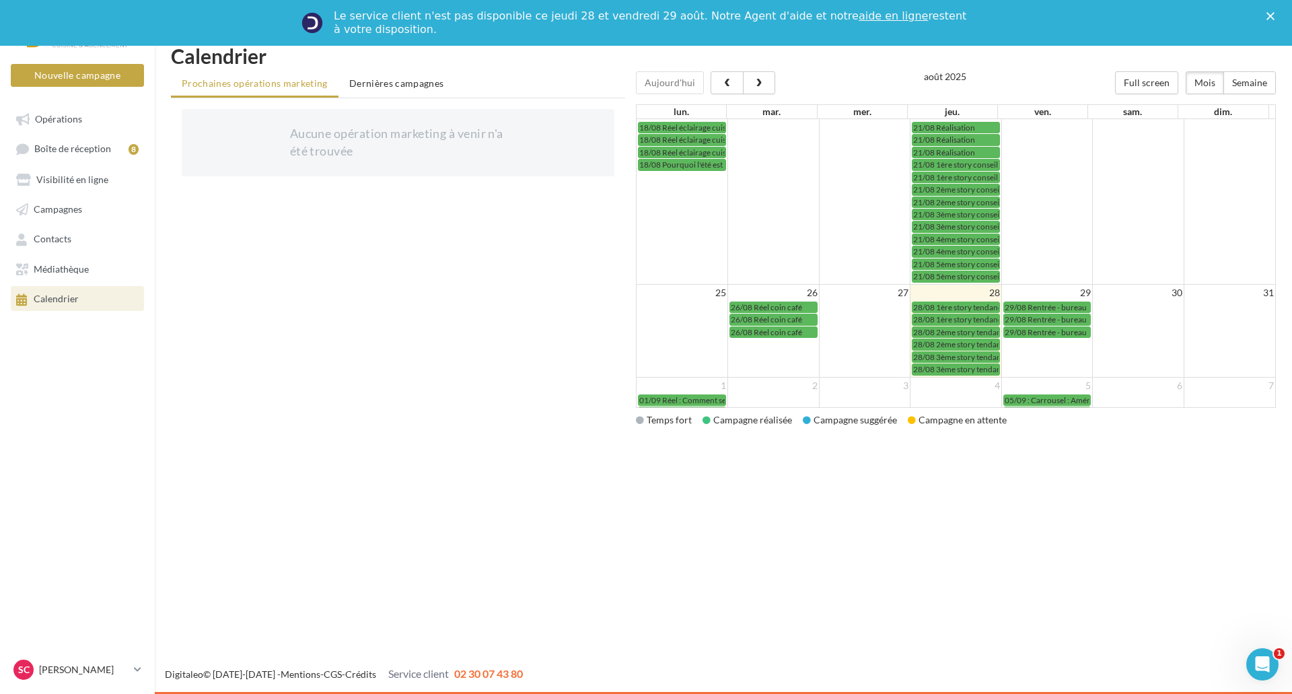
scroll to position [203, 0]
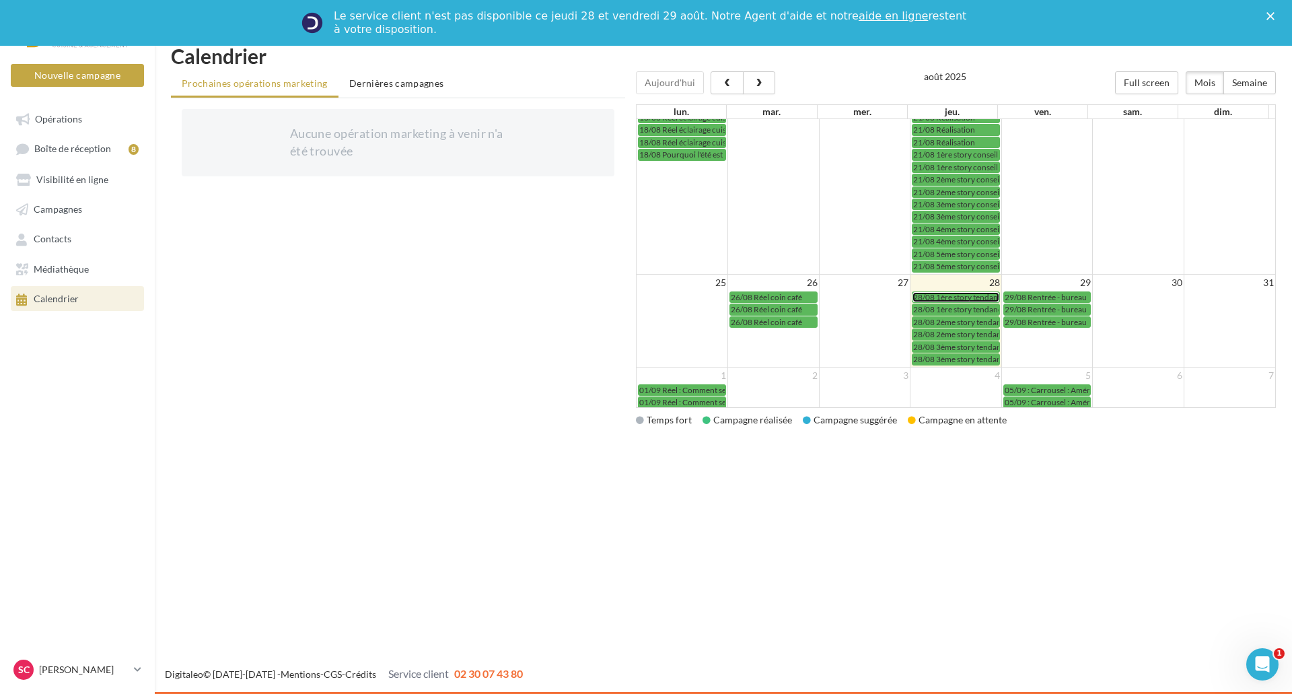
click at [962, 294] on span "28/08 1ère story tendance" at bounding box center [959, 297] width 93 height 10
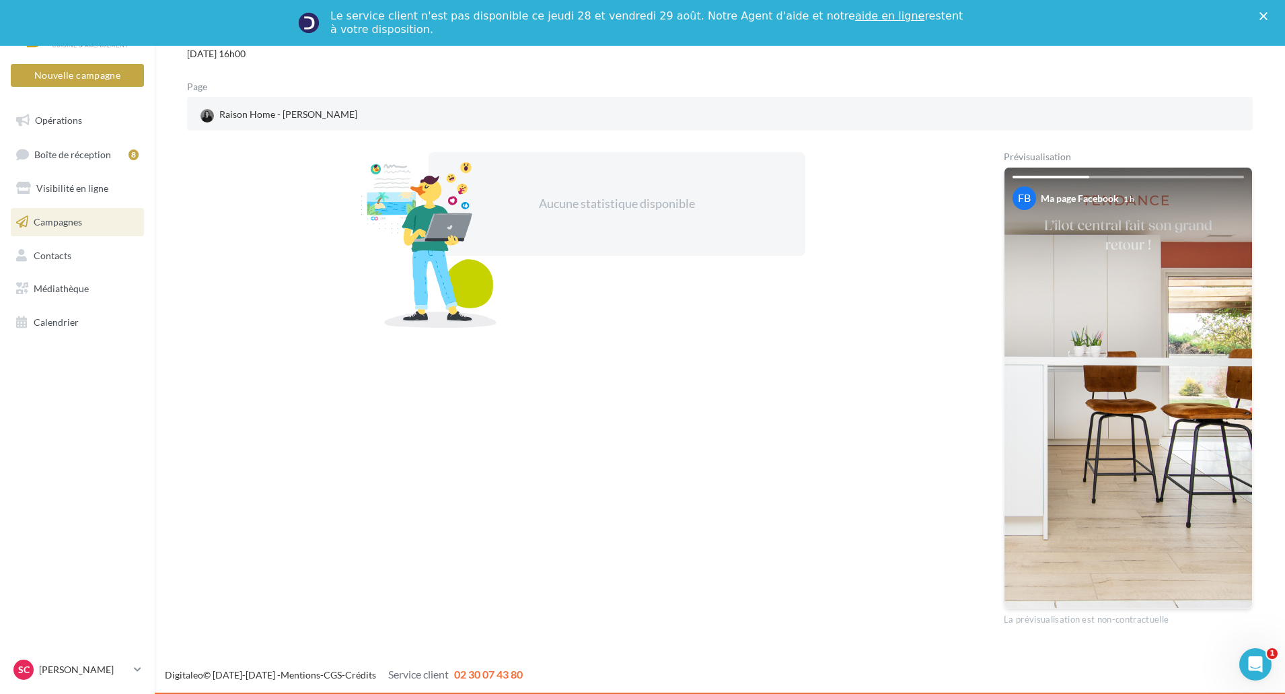
scroll to position [147, 0]
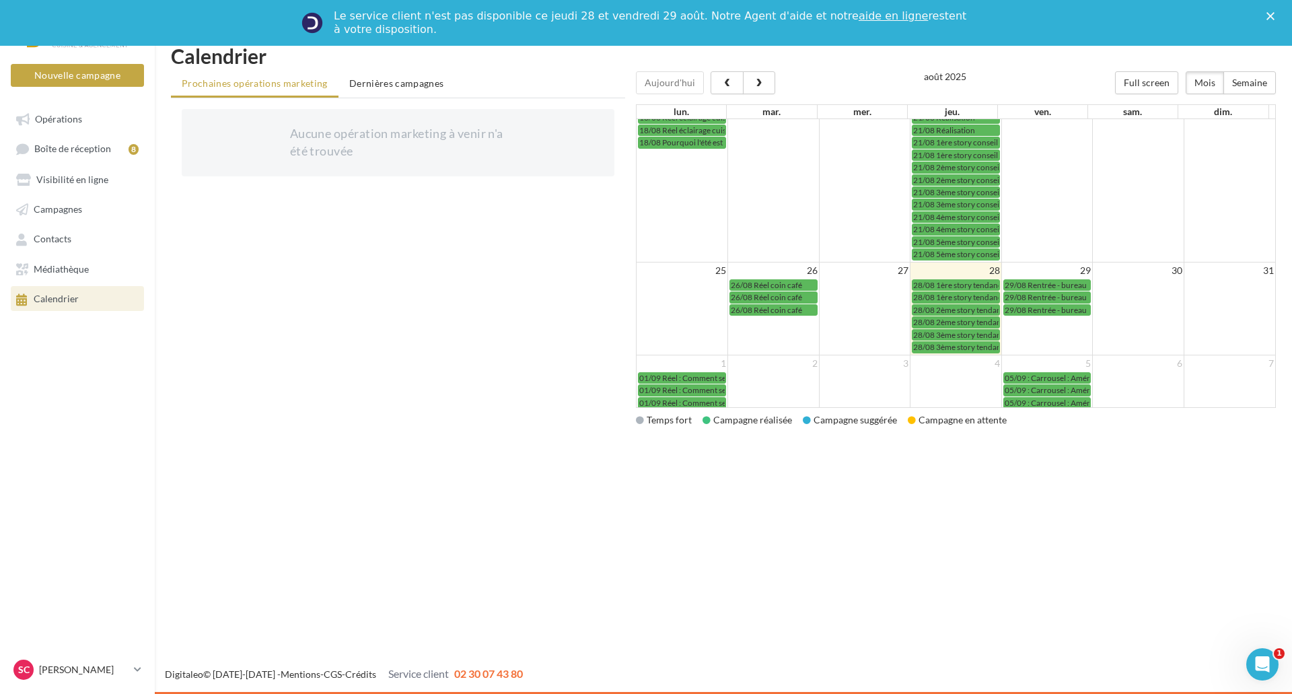
scroll to position [218, 0]
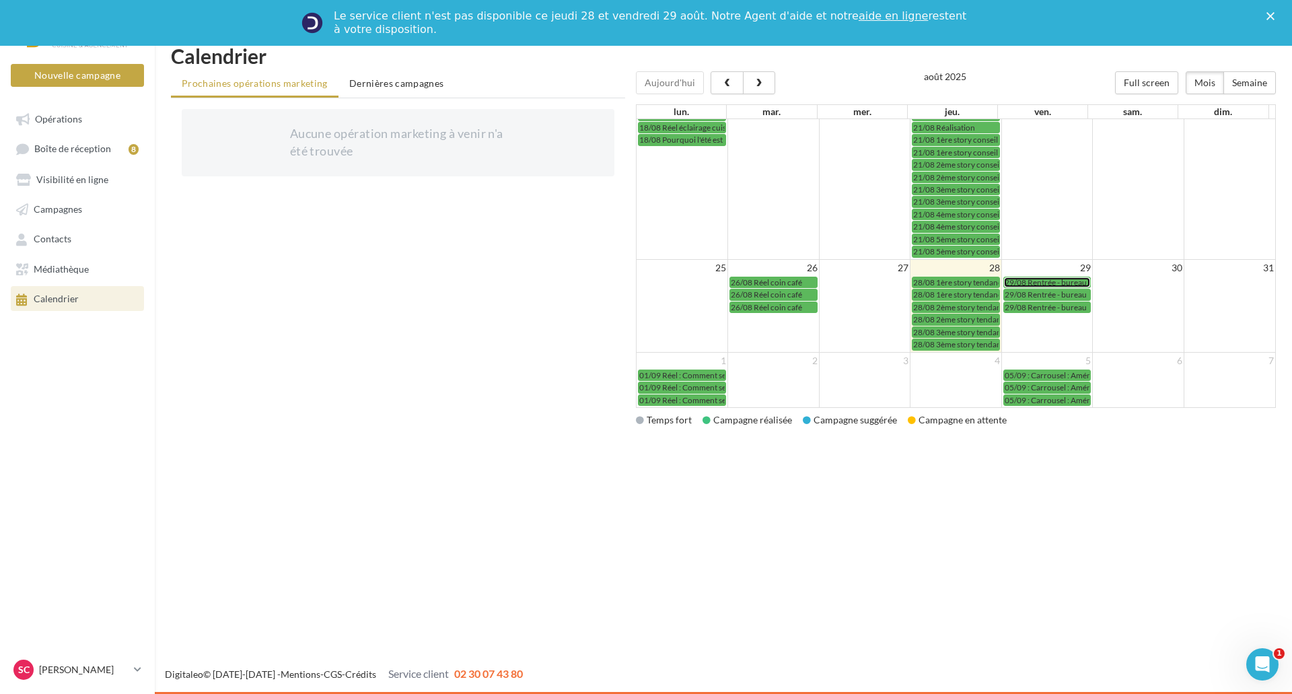
click at [1029, 283] on span "29/08 Rentrée - bureau" at bounding box center [1045, 282] width 82 height 10
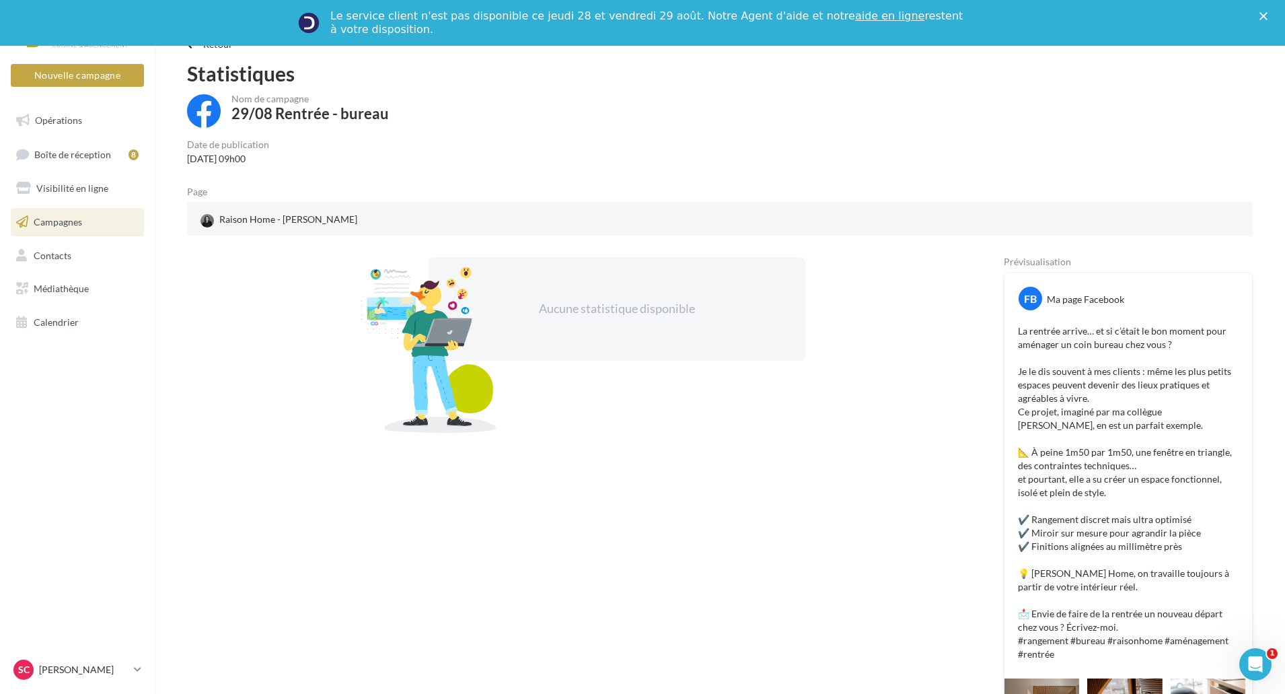
scroll to position [194, 0]
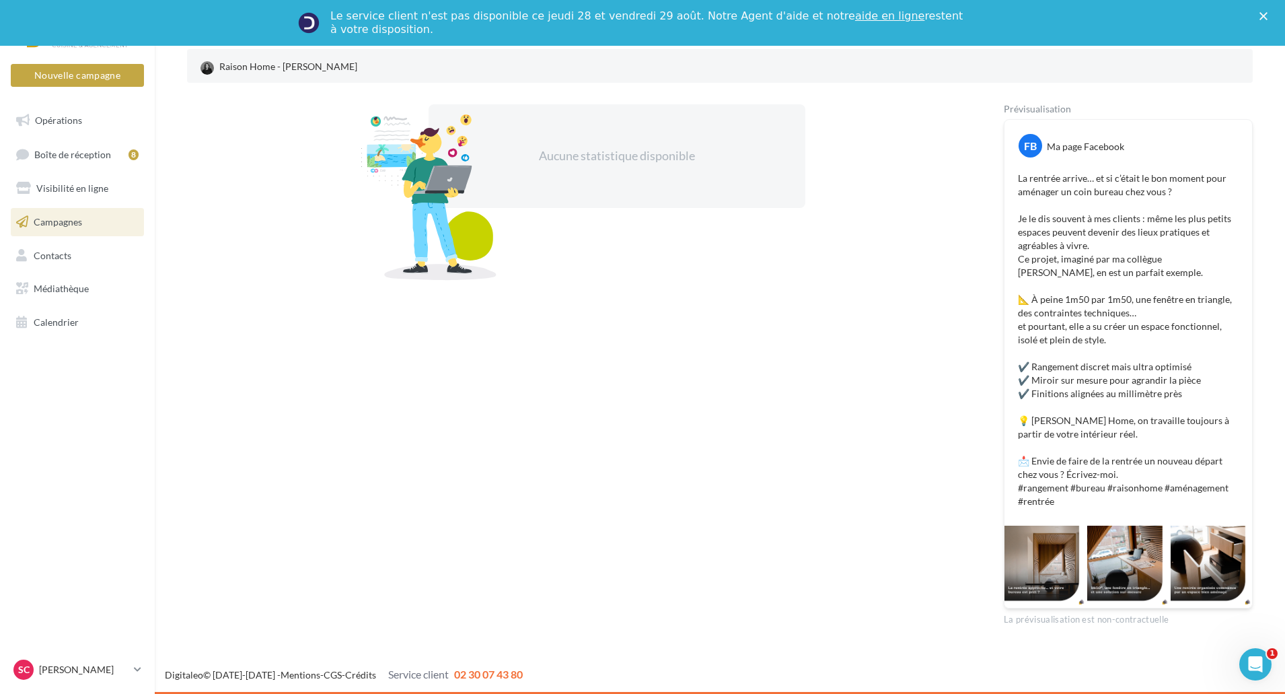
click at [1056, 331] on p "La rentrée arrive… et si c’était le bon moment pour aménager un coin bureau che…" at bounding box center [1128, 340] width 221 height 336
click at [1055, 331] on p "La rentrée arrive… et si c’était le bon moment pour aménager un coin bureau che…" at bounding box center [1128, 340] width 221 height 336
click at [1051, 264] on p "La rentrée arrive… et si c’était le bon moment pour aménager un coin bureau che…" at bounding box center [1128, 340] width 221 height 336
click at [1050, 264] on p "La rentrée arrive… et si c’était le bon moment pour aménager un coin bureau che…" at bounding box center [1128, 340] width 221 height 336
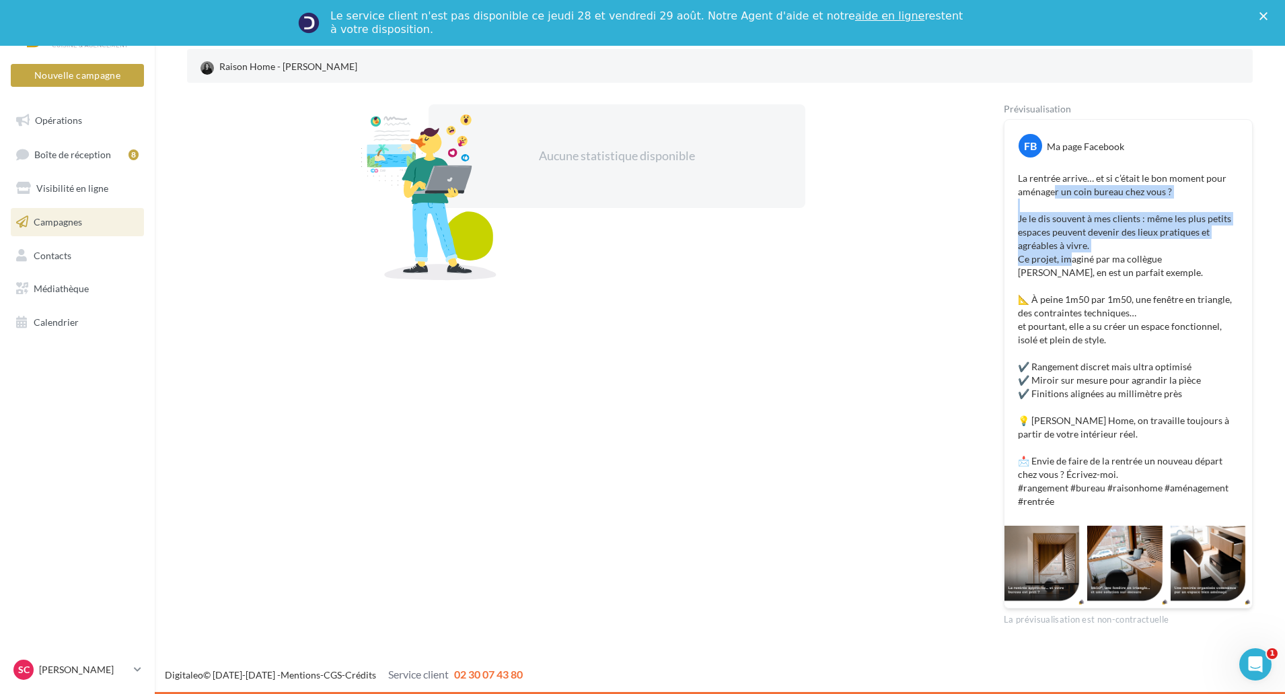
drag, startPoint x: 1053, startPoint y: 190, endPoint x: 1072, endPoint y: 255, distance: 68.1
click at [1072, 255] on p "La rentrée arrive… et si c’était le bon moment pour aménager un coin bureau che…" at bounding box center [1128, 340] width 221 height 336
click at [1070, 254] on p "La rentrée arrive… et si c’était le bon moment pour aménager un coin bureau che…" at bounding box center [1128, 340] width 221 height 336
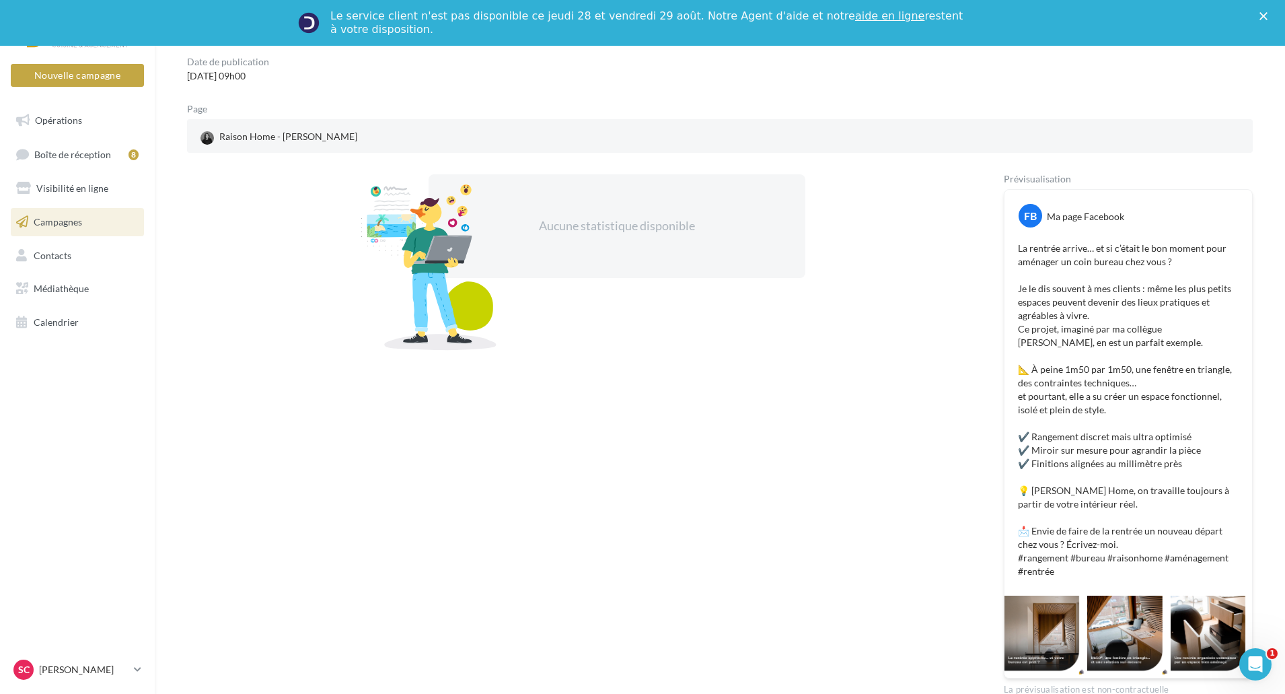
scroll to position [60, 0]
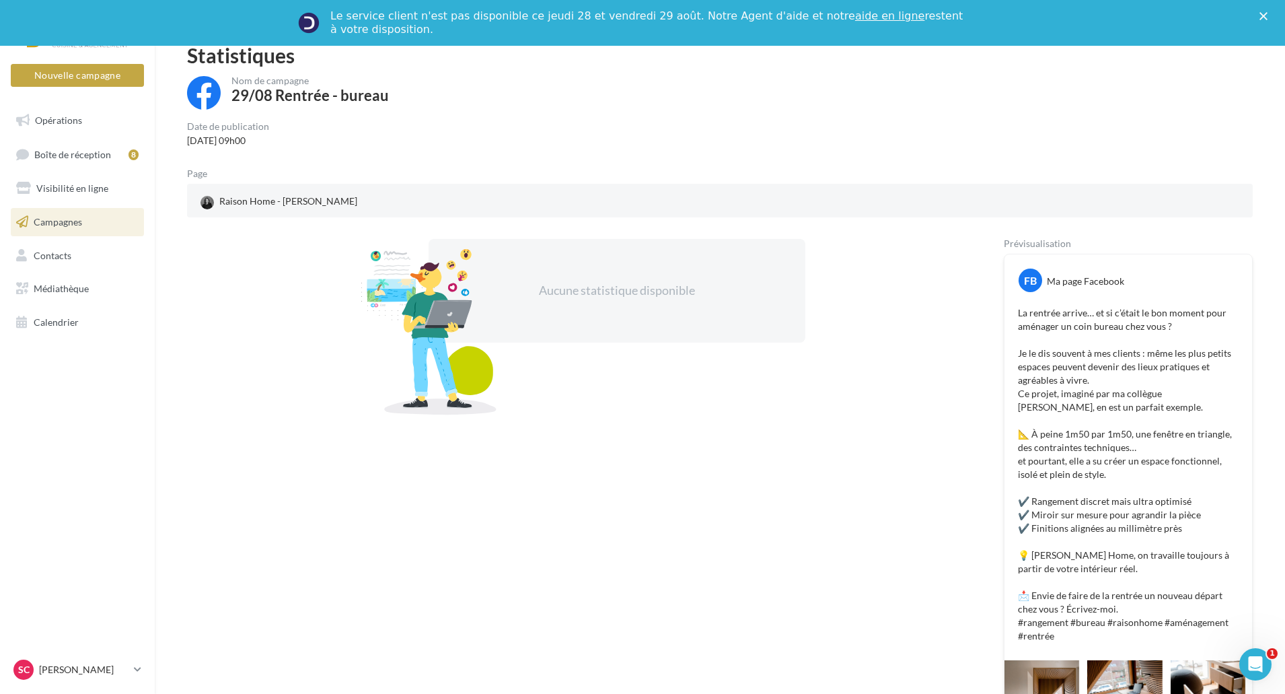
click at [1027, 279] on div "FB" at bounding box center [1031, 280] width 24 height 24
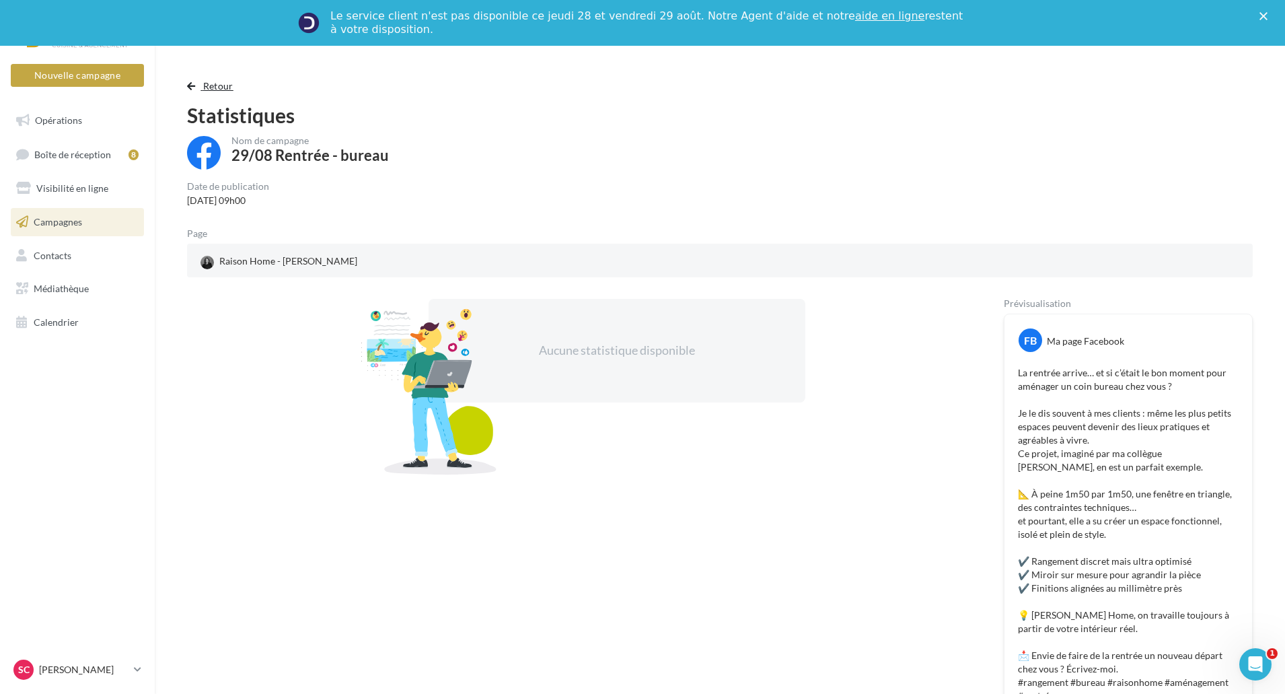
click at [203, 92] on button "Retour" at bounding box center [213, 86] width 52 height 16
click at [220, 82] on span "Retour" at bounding box center [218, 85] width 30 height 11
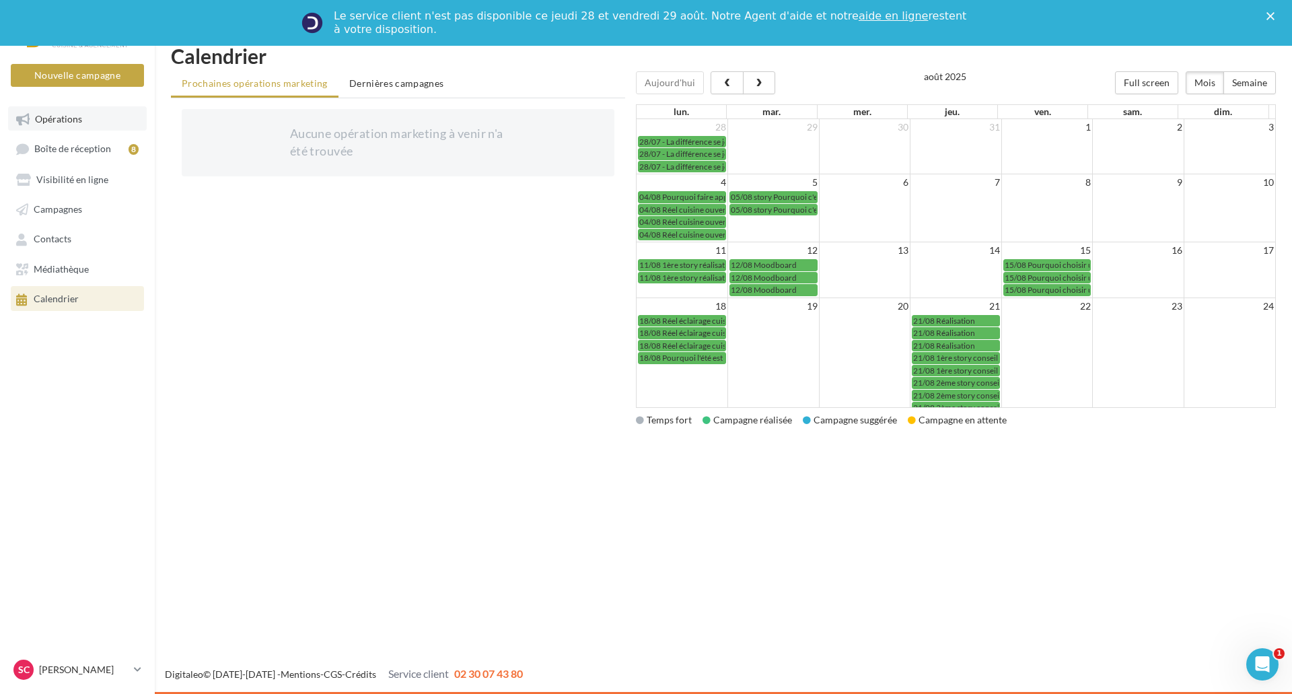
click at [51, 123] on span "Opérations" at bounding box center [58, 118] width 47 height 11
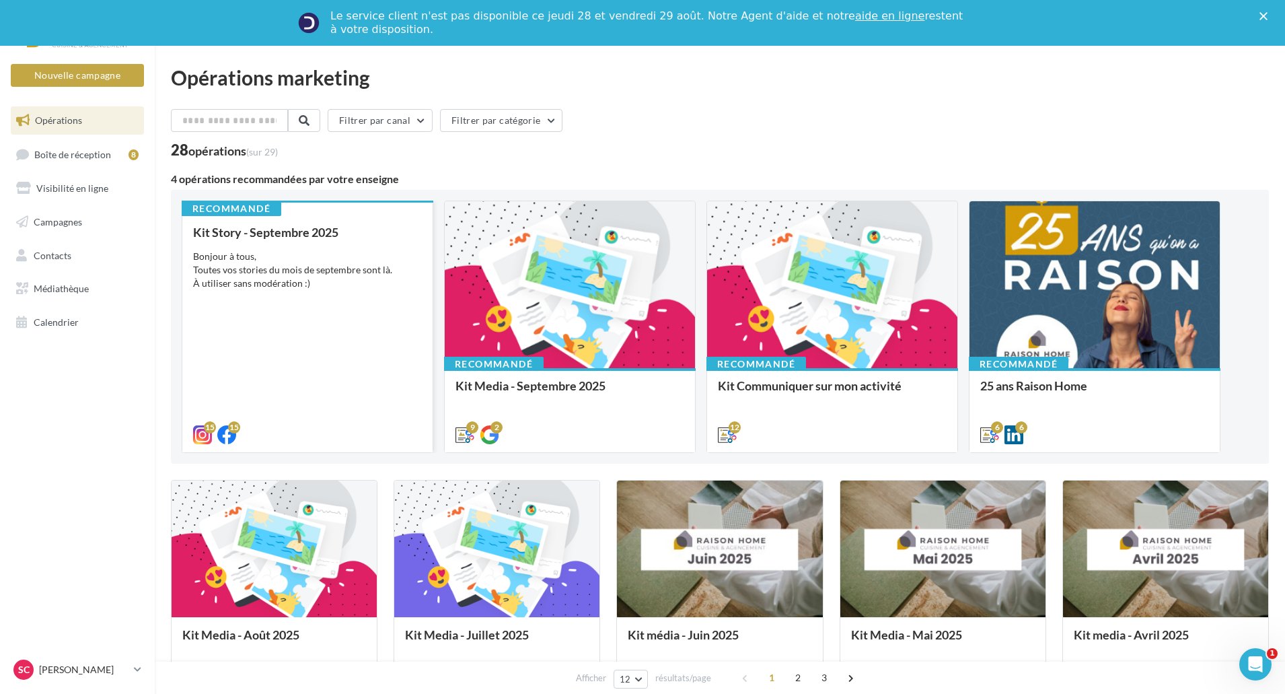
click at [388, 330] on div "Kit Story - [DATE] Bonjour à tous, Toutes vos stories du mois de septembre sont…" at bounding box center [307, 332] width 229 height 215
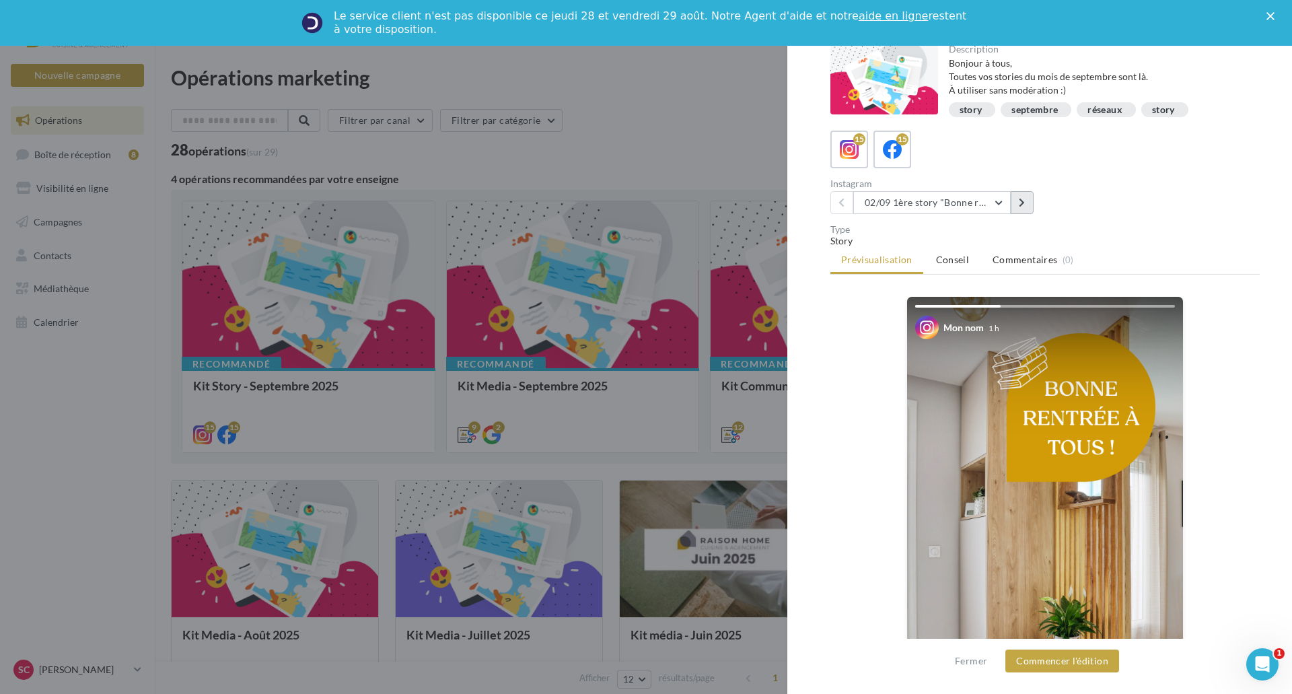
click at [1024, 203] on icon at bounding box center [1022, 202] width 6 height 9
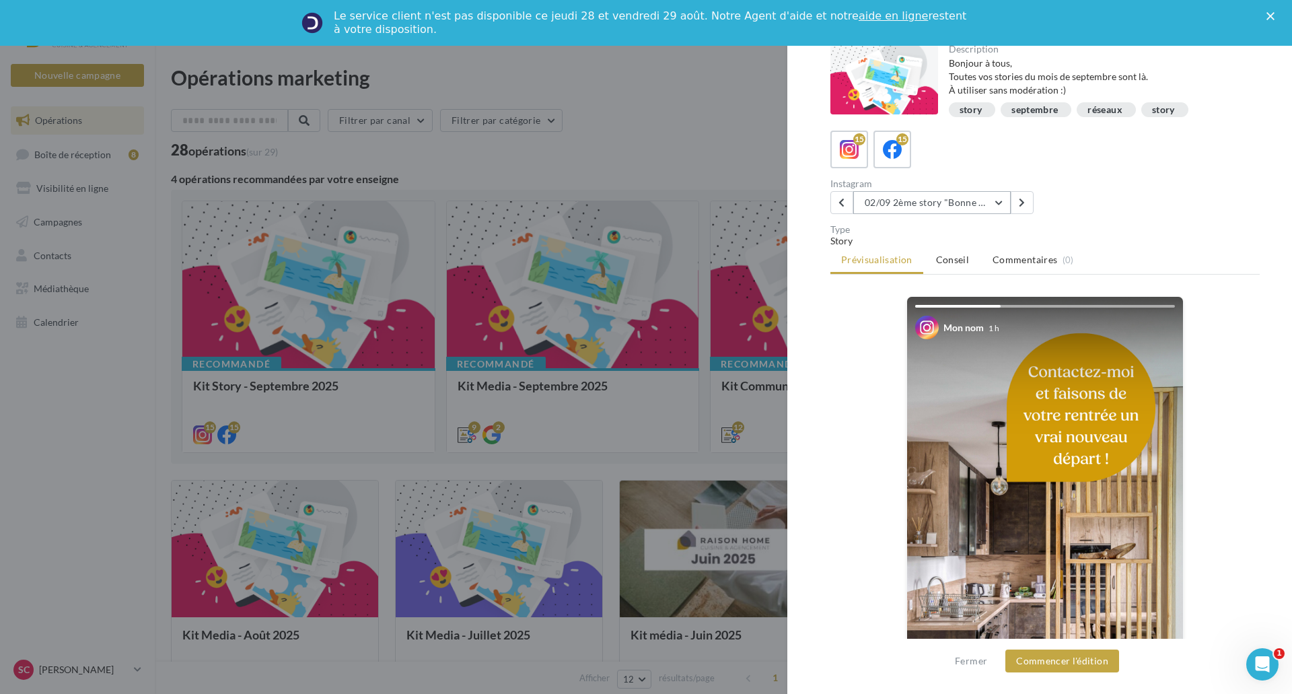
click at [998, 200] on button "02/09 2ème story "Bonne rentrée"" at bounding box center [931, 202] width 157 height 23
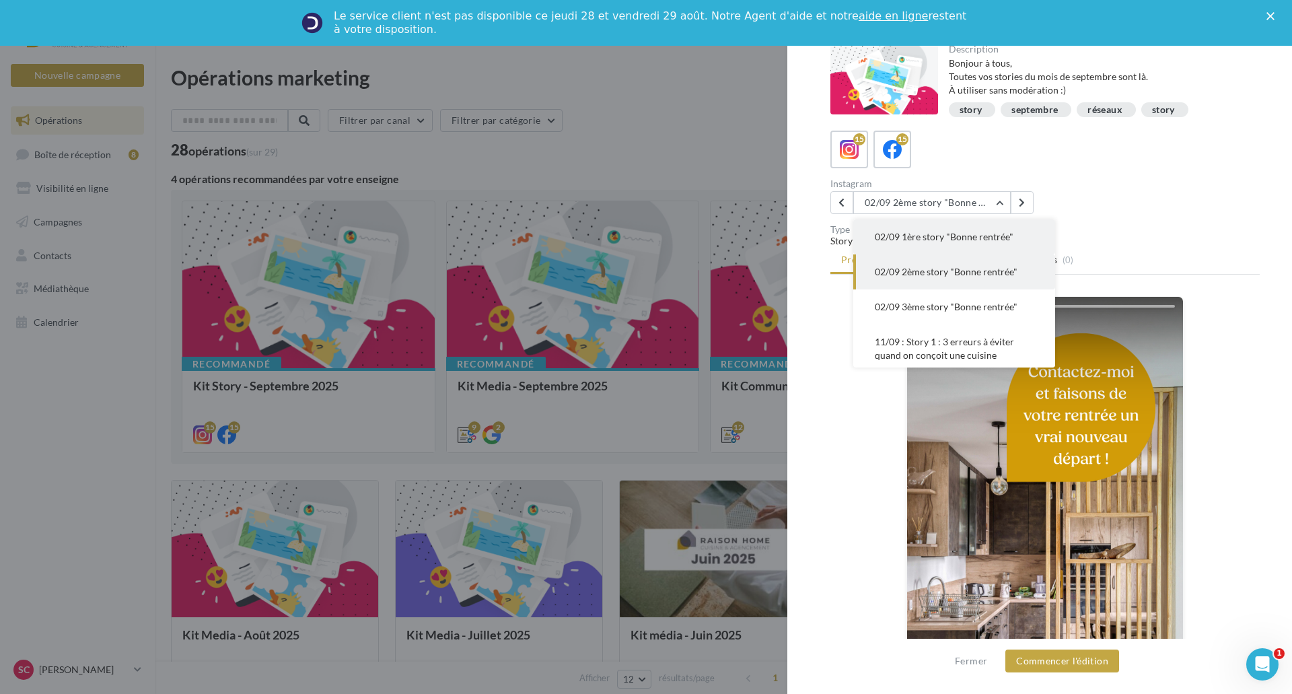
click at [994, 230] on button "02/09 1ère story "Bonne rentrée"" at bounding box center [954, 236] width 202 height 35
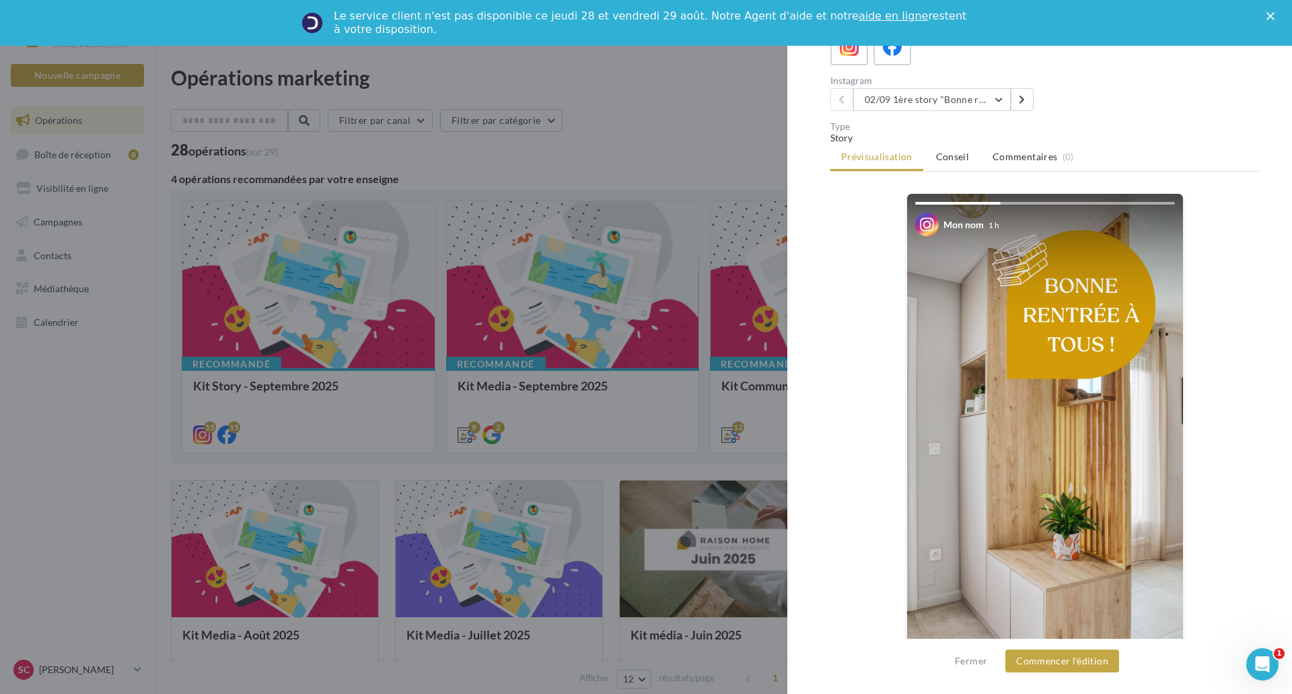
scroll to position [87, 0]
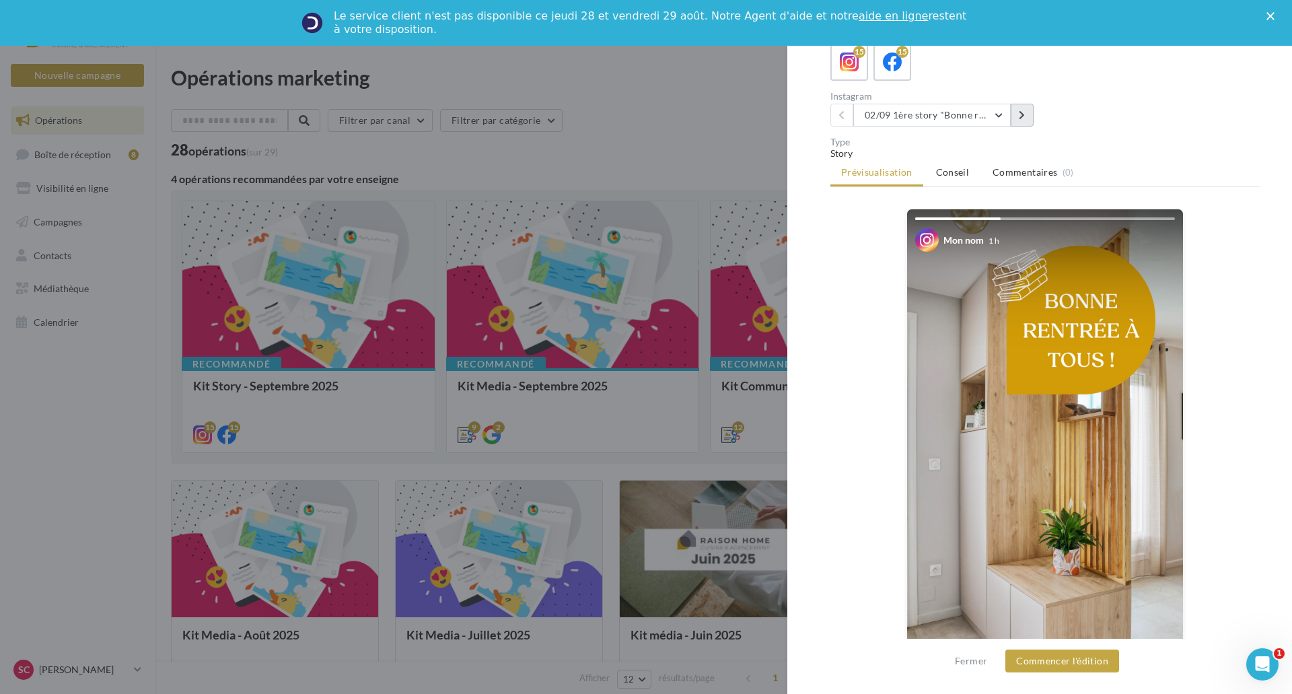
click at [1024, 118] on icon at bounding box center [1022, 114] width 6 height 9
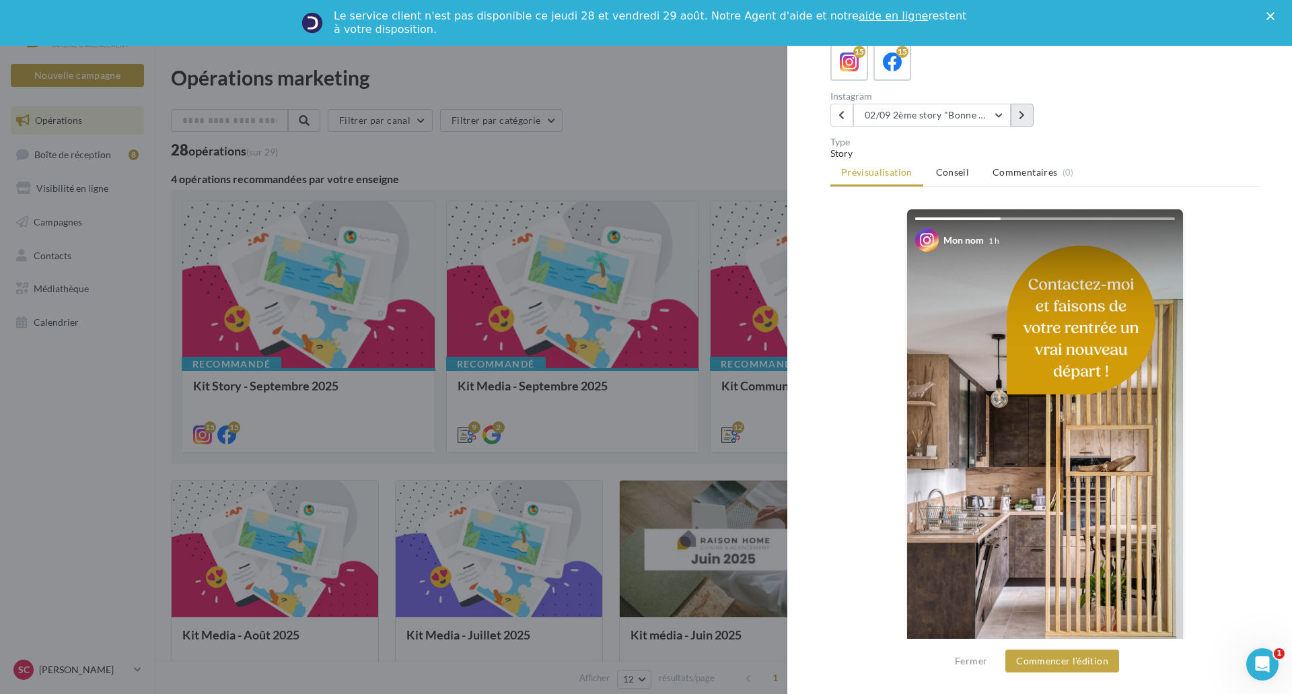
click at [1024, 118] on icon at bounding box center [1022, 114] width 6 height 9
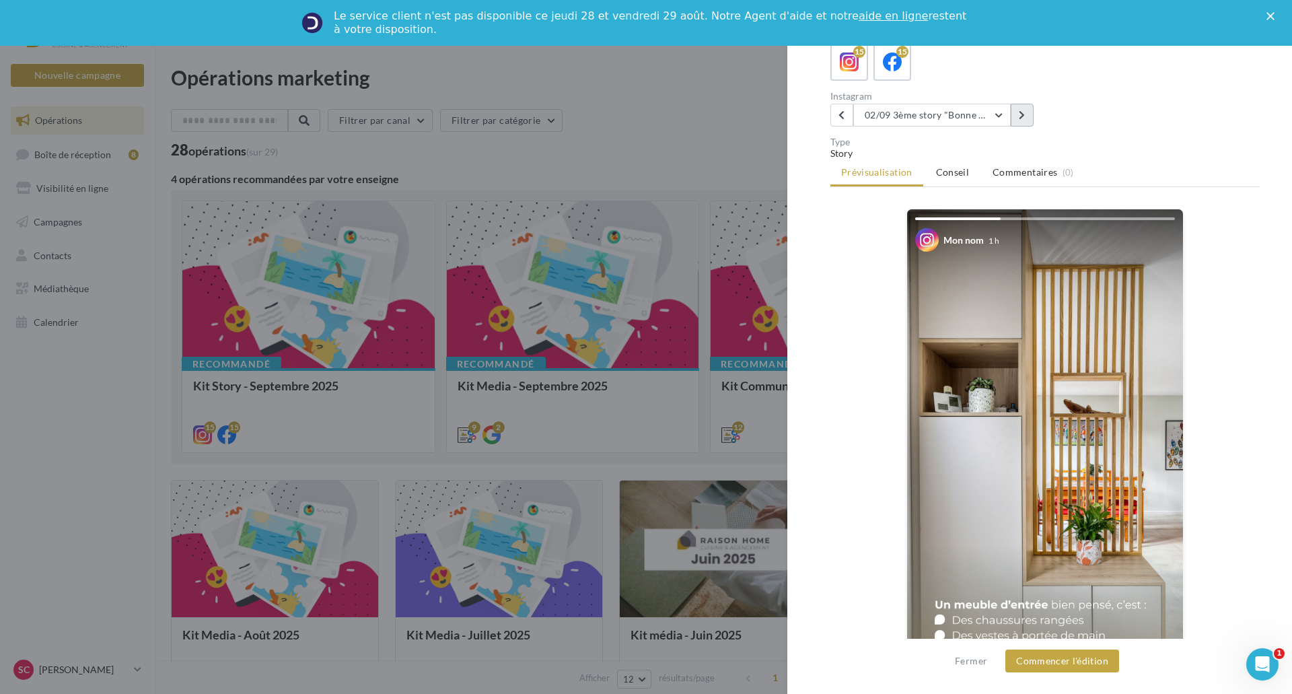
click at [1019, 123] on button at bounding box center [1021, 115] width 23 height 23
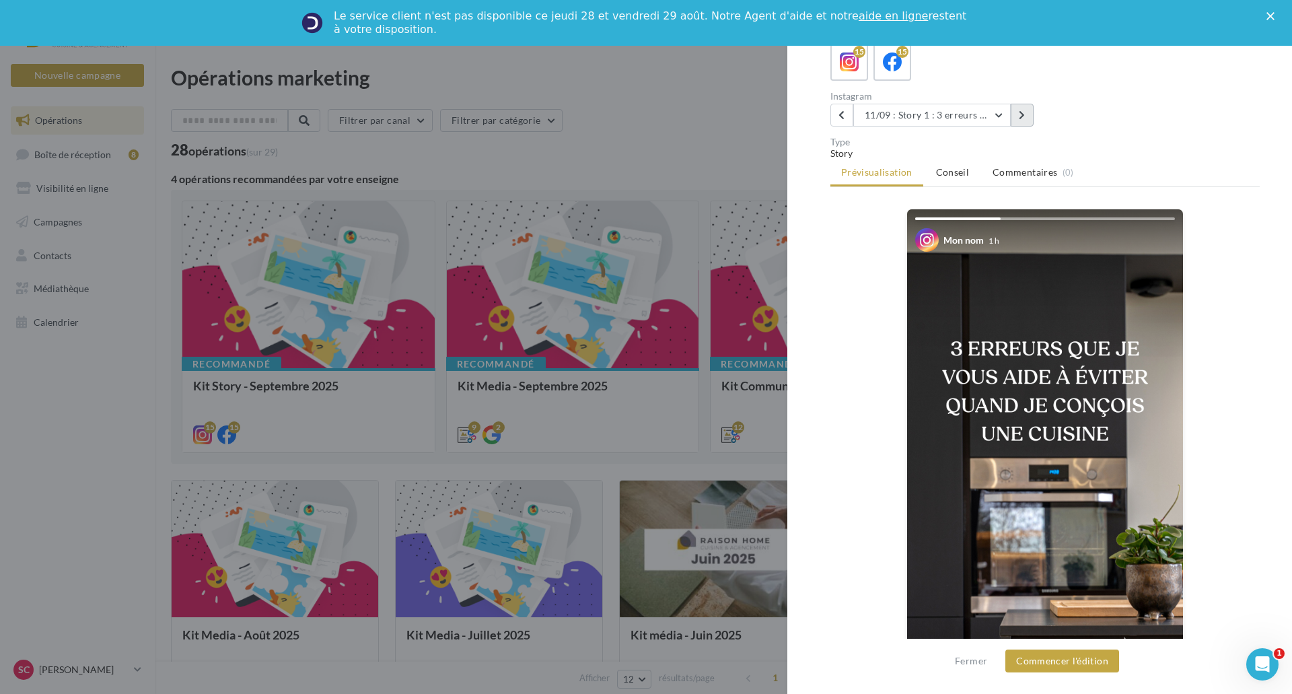
click at [1025, 114] on icon at bounding box center [1022, 114] width 6 height 9
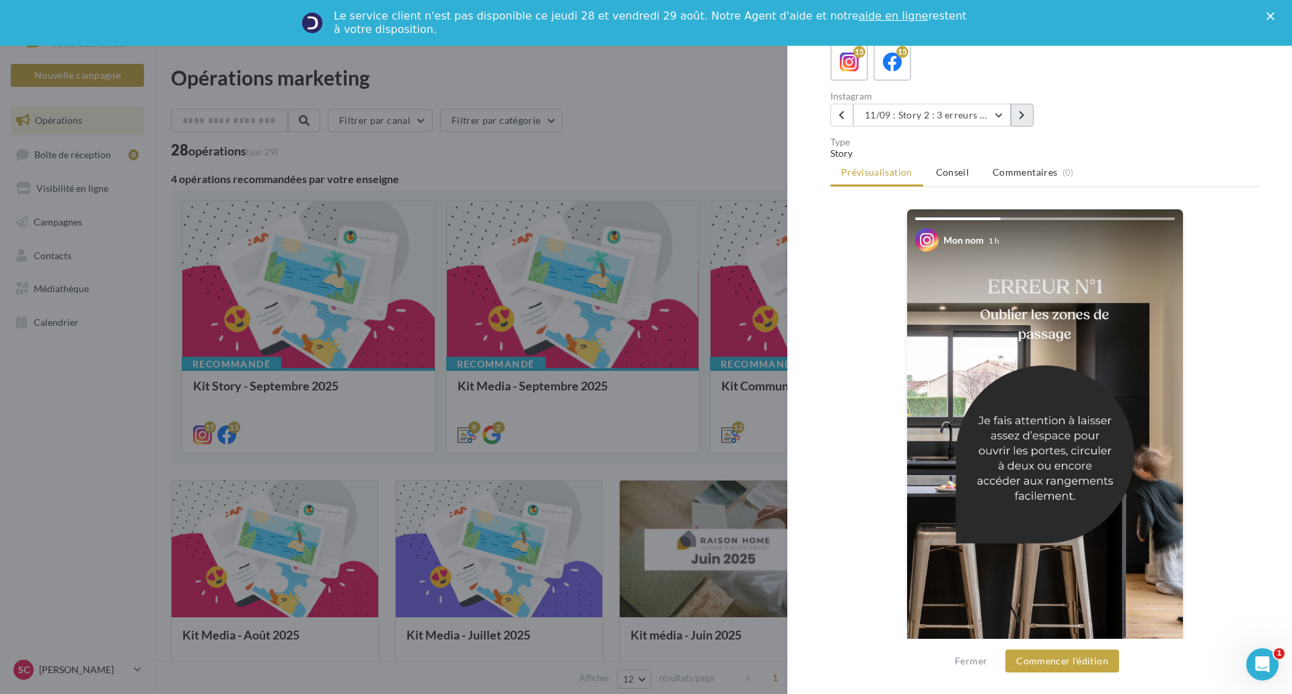
click at [1023, 116] on icon at bounding box center [1022, 114] width 6 height 9
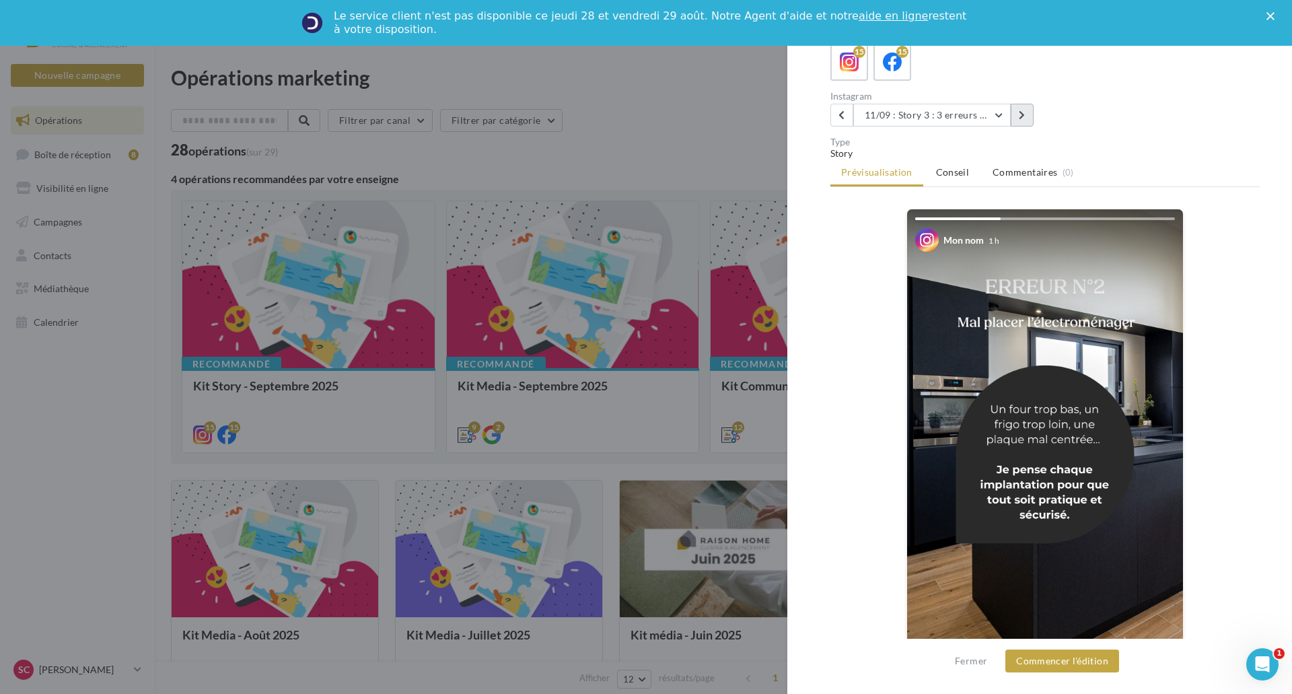
click at [1021, 121] on button at bounding box center [1021, 115] width 23 height 23
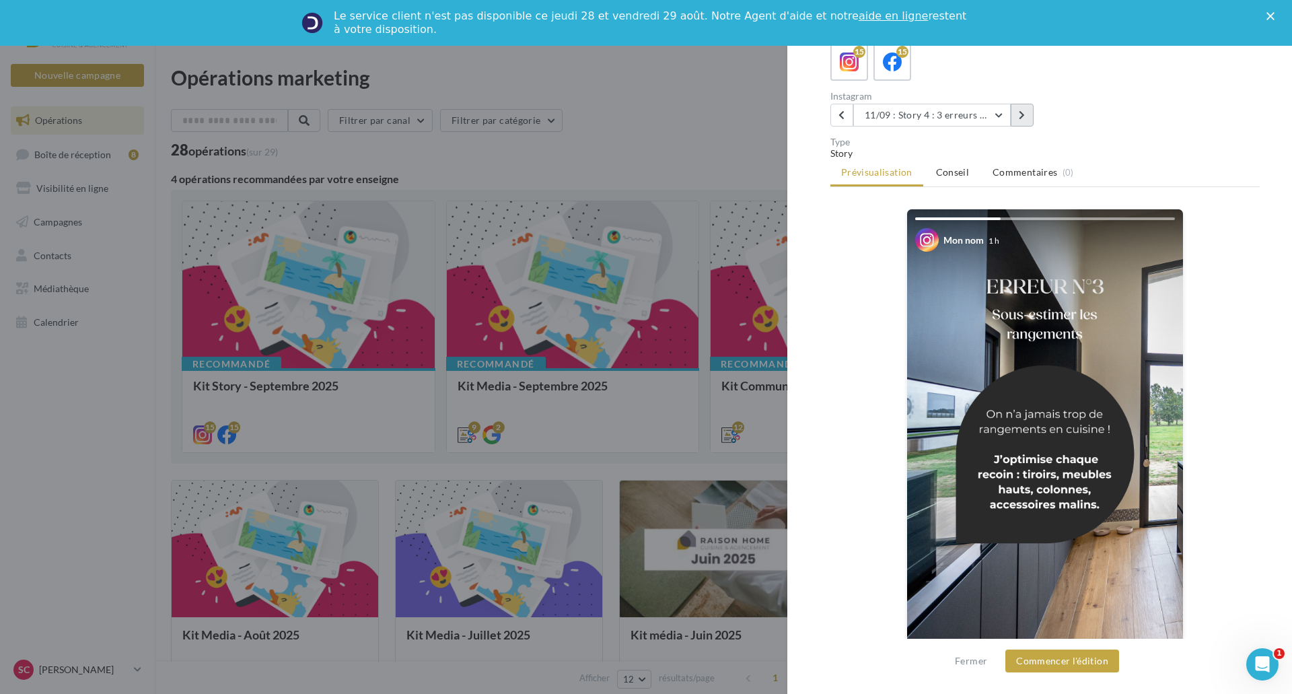
click at [1021, 120] on button at bounding box center [1021, 115] width 23 height 23
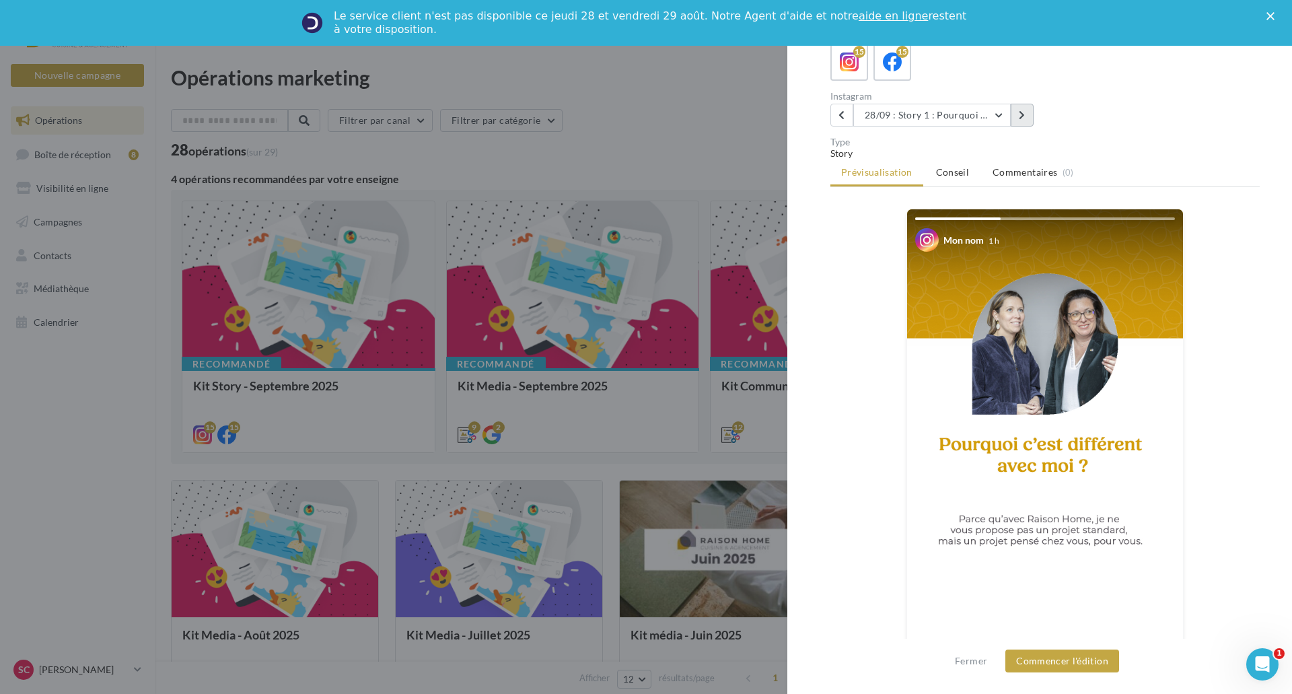
click at [1021, 114] on icon at bounding box center [1022, 114] width 6 height 9
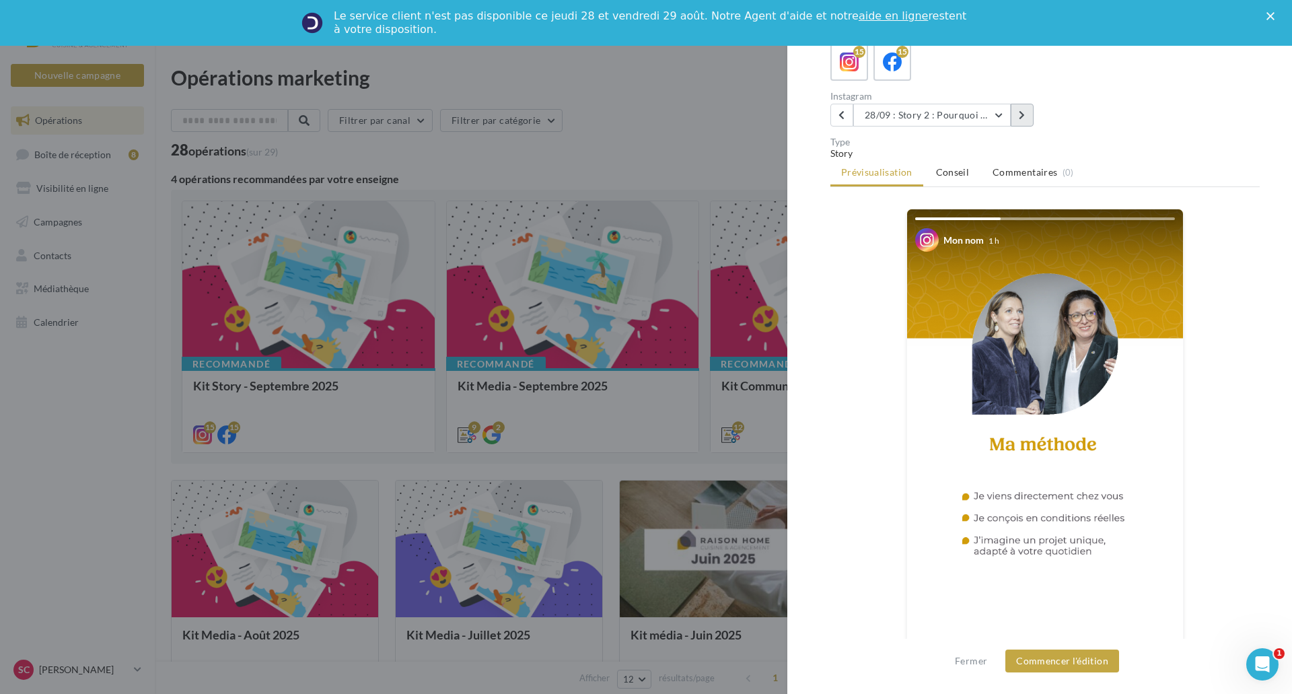
click at [1021, 114] on icon at bounding box center [1022, 114] width 6 height 9
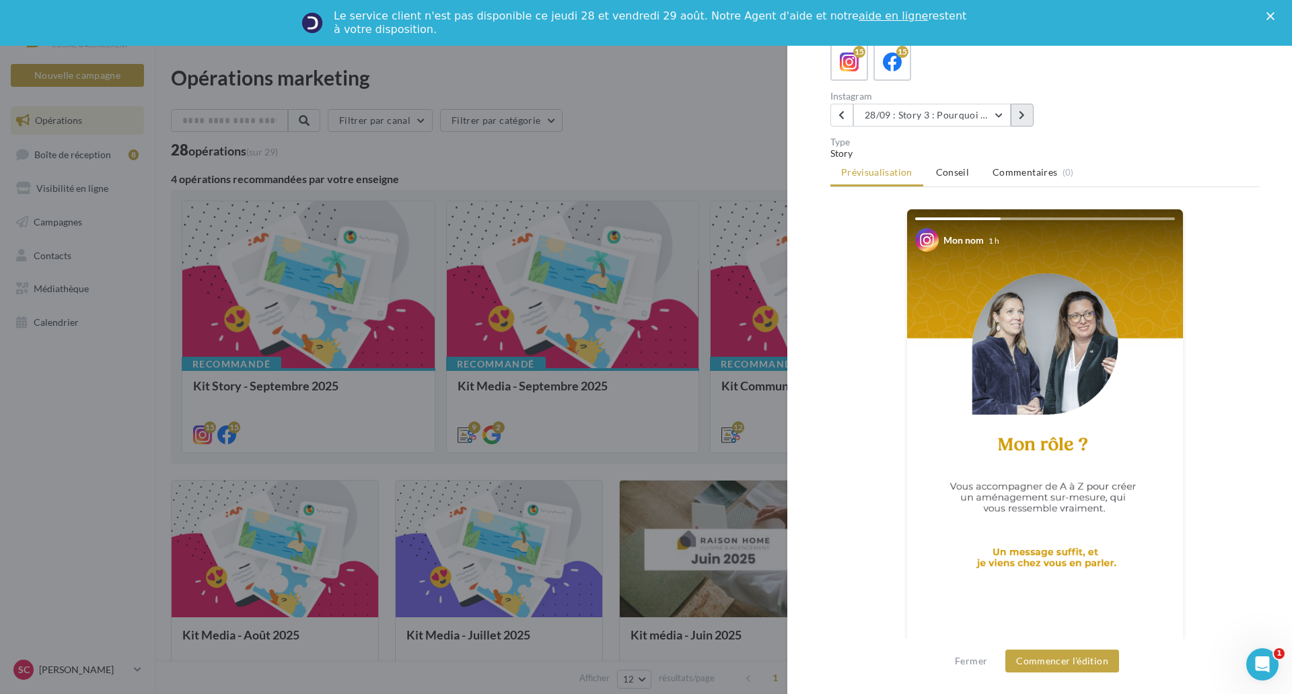
click at [1021, 114] on icon at bounding box center [1022, 114] width 6 height 9
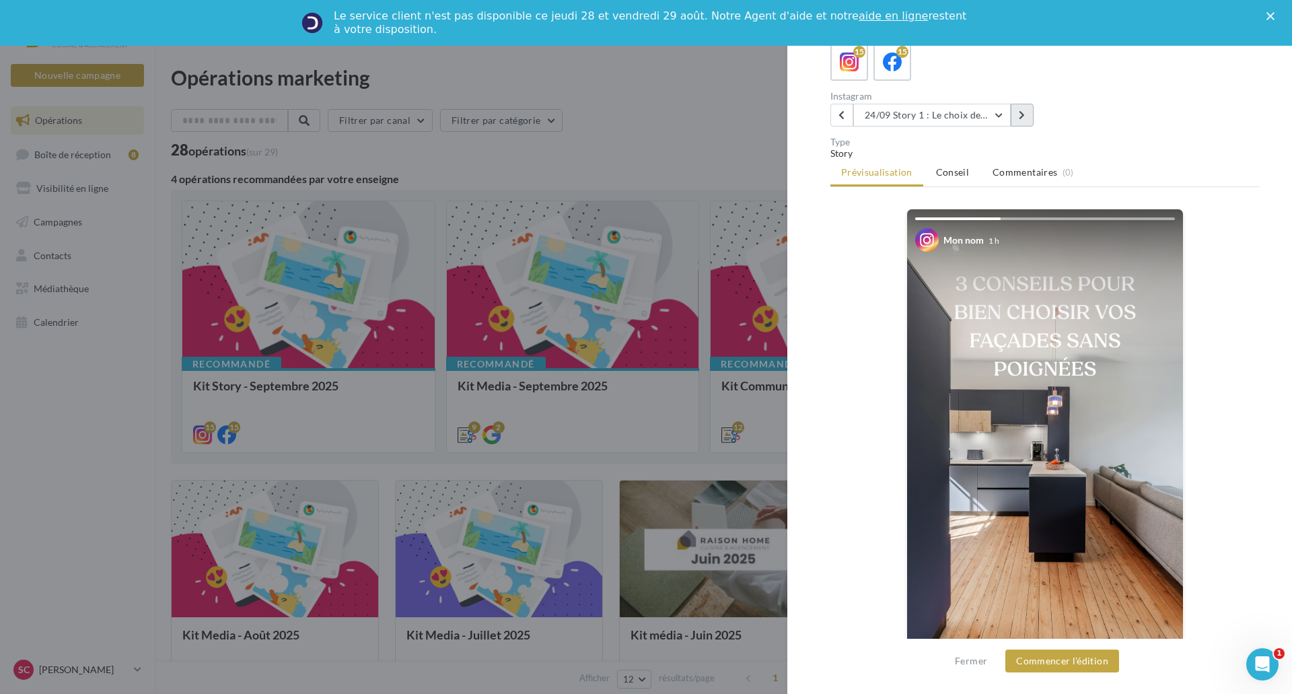
click at [1021, 114] on icon at bounding box center [1022, 114] width 6 height 9
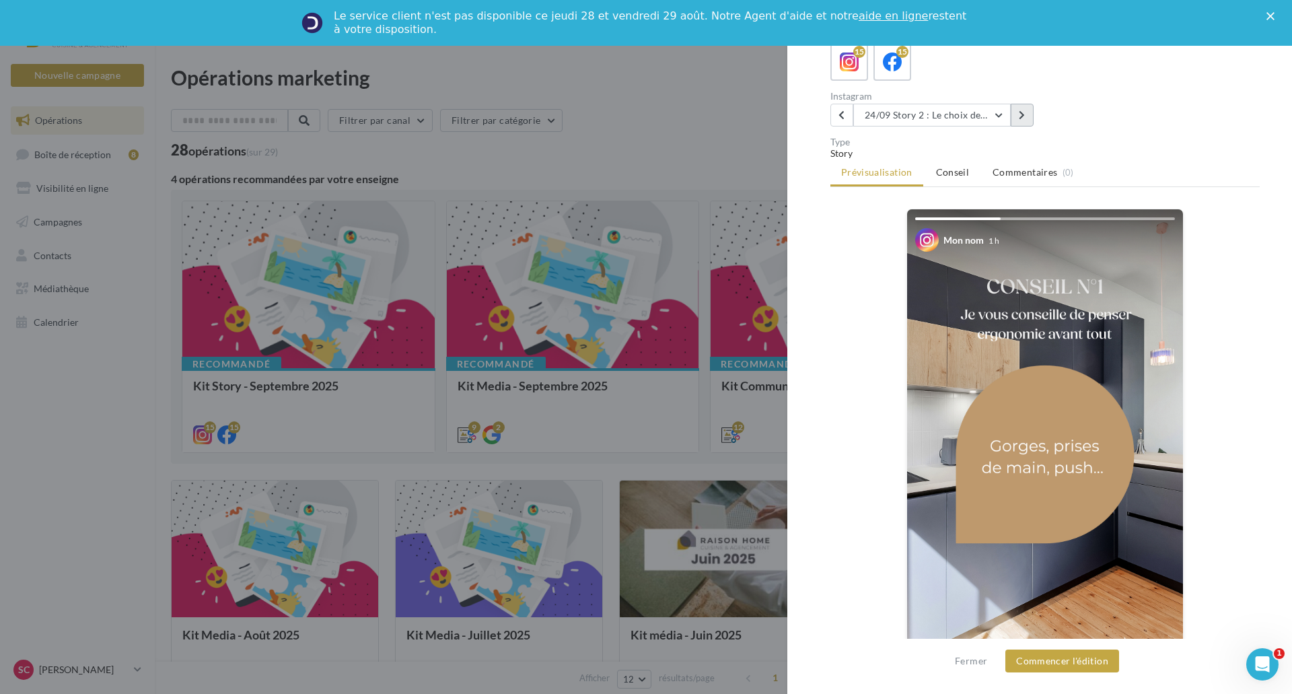
click at [1021, 114] on icon at bounding box center [1022, 114] width 6 height 9
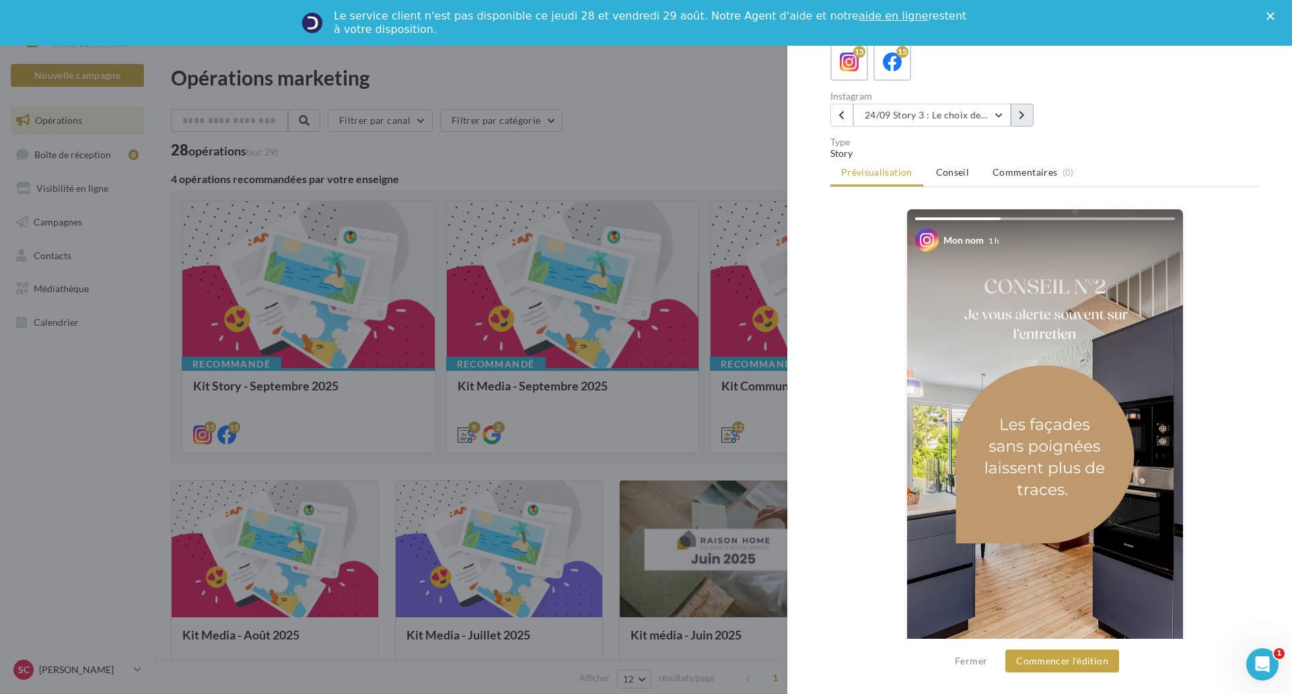
scroll to position [0, 0]
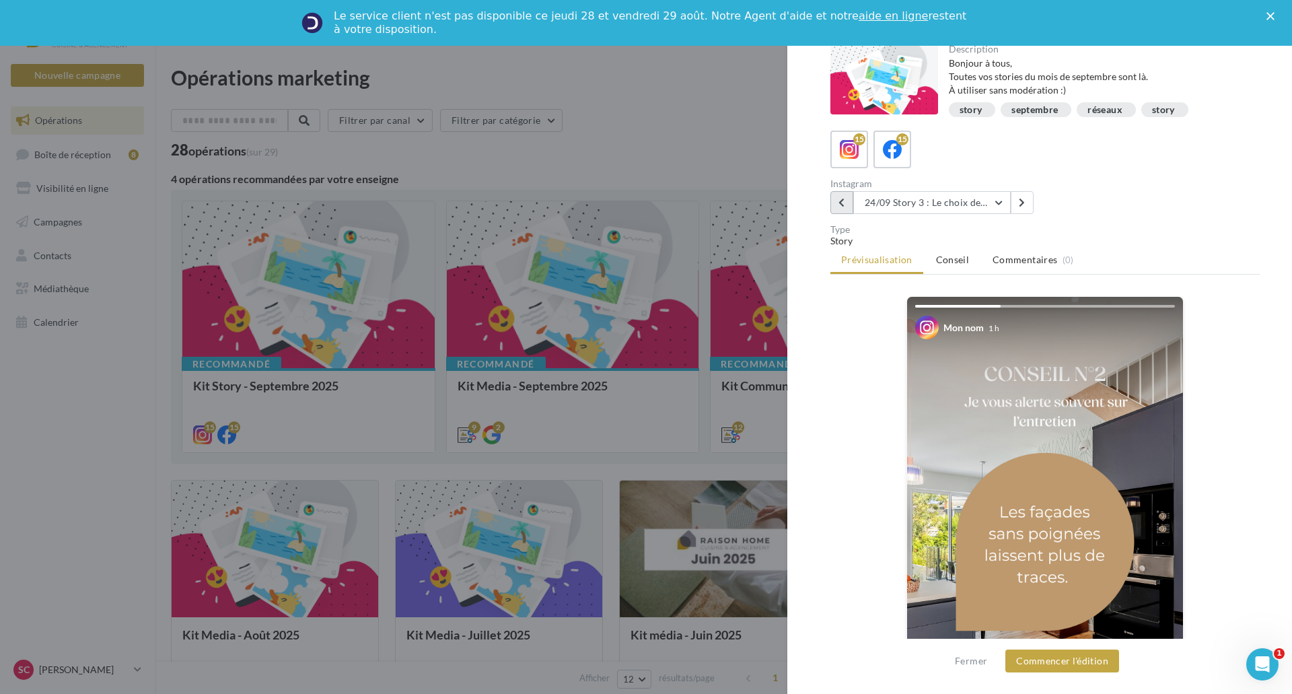
click at [846, 206] on button at bounding box center [841, 202] width 23 height 23
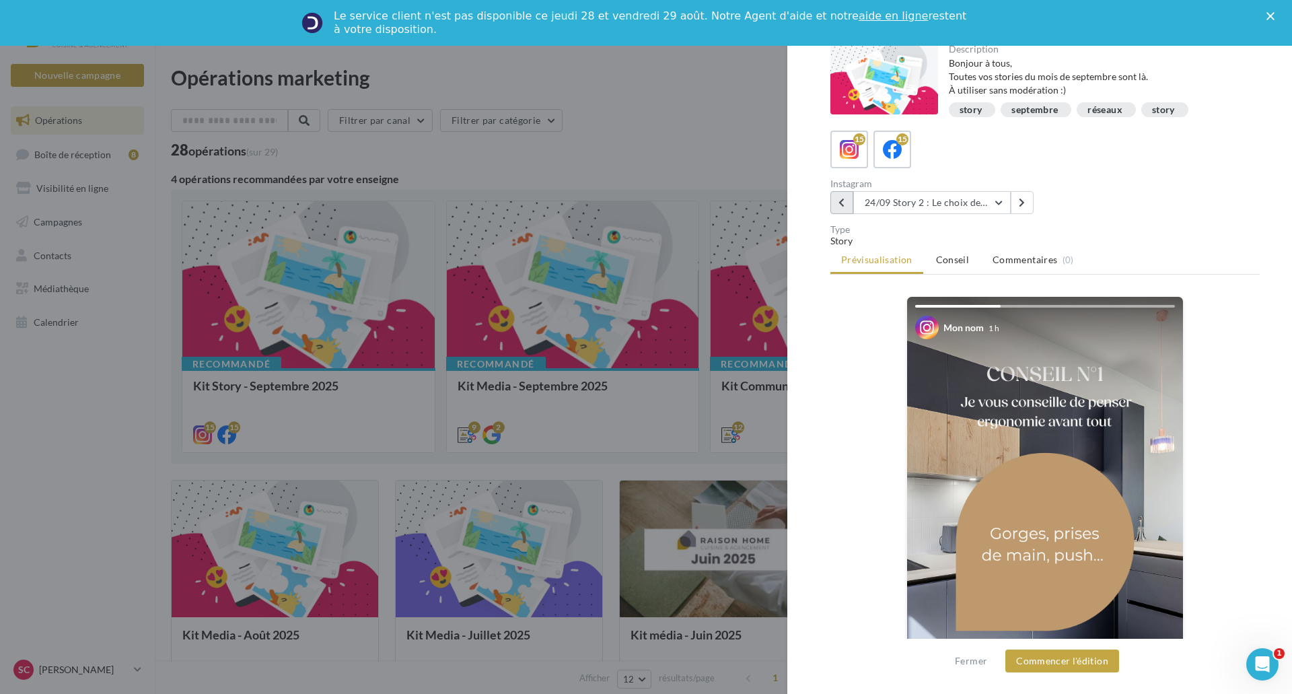
click at [846, 206] on button at bounding box center [841, 202] width 23 height 23
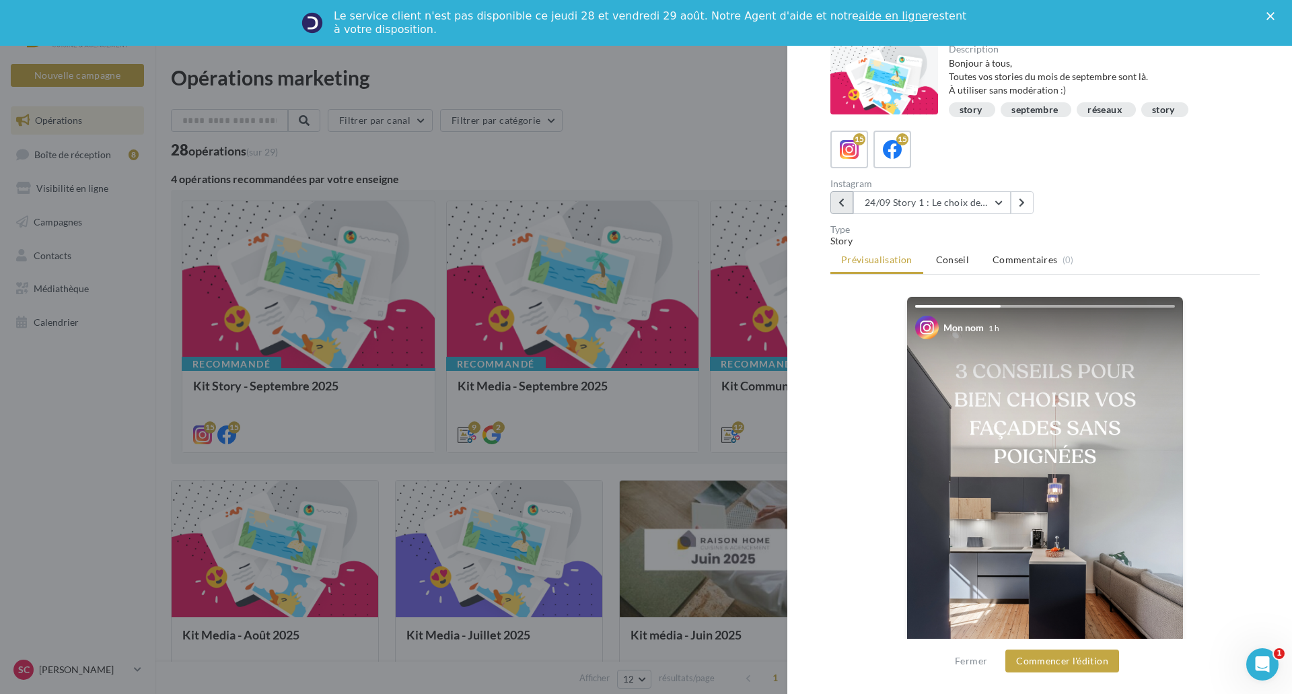
click at [846, 206] on button at bounding box center [841, 202] width 23 height 23
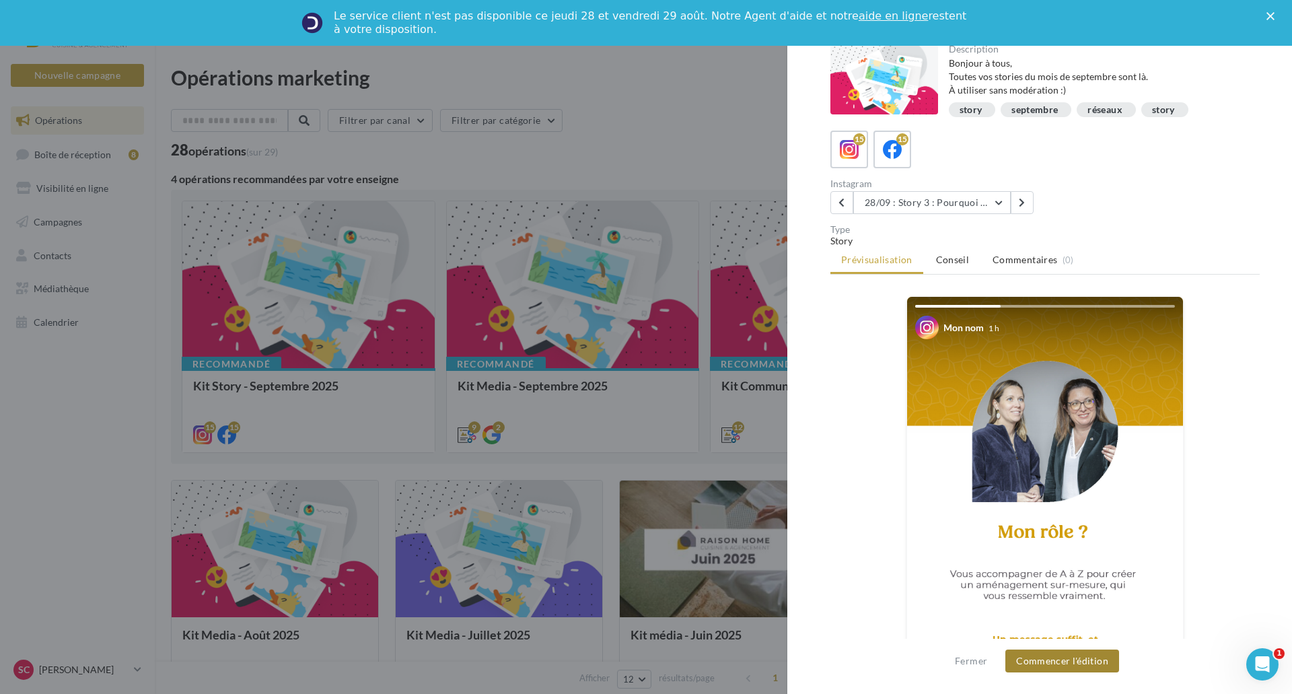
click at [1084, 652] on button "Commencer l'édition" at bounding box center [1062, 660] width 114 height 23
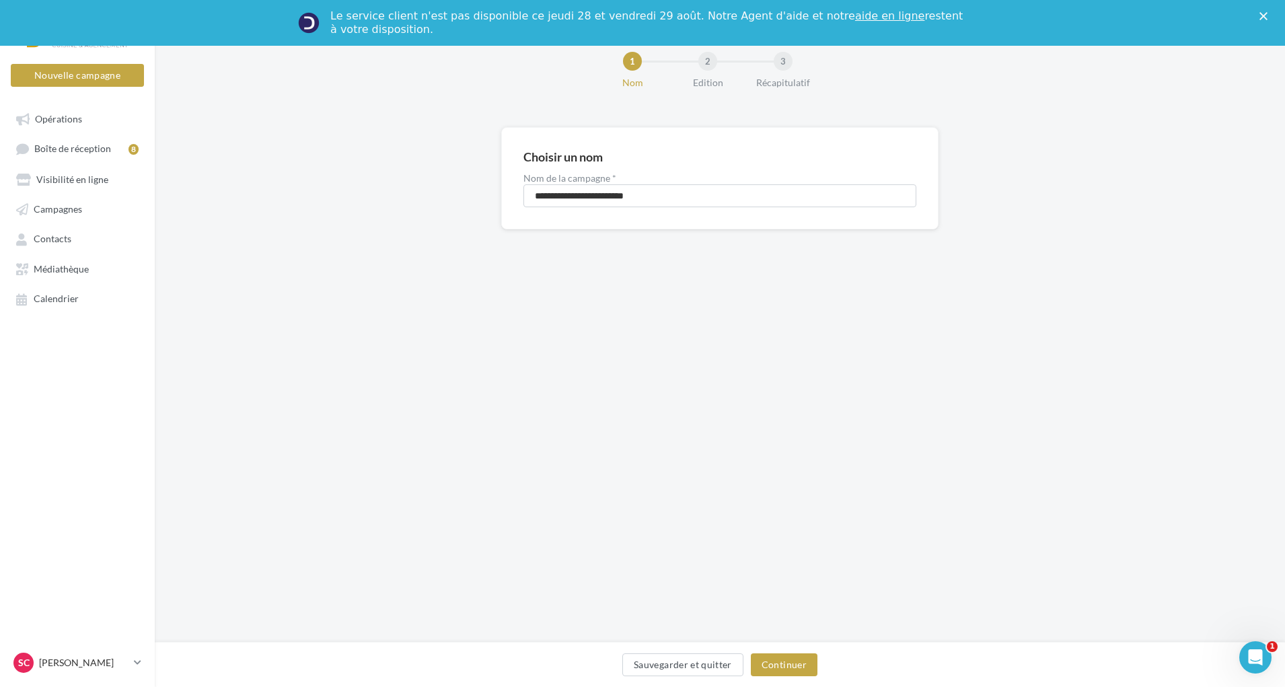
scroll to position [44, 0]
